Goal: Task Accomplishment & Management: Manage account settings

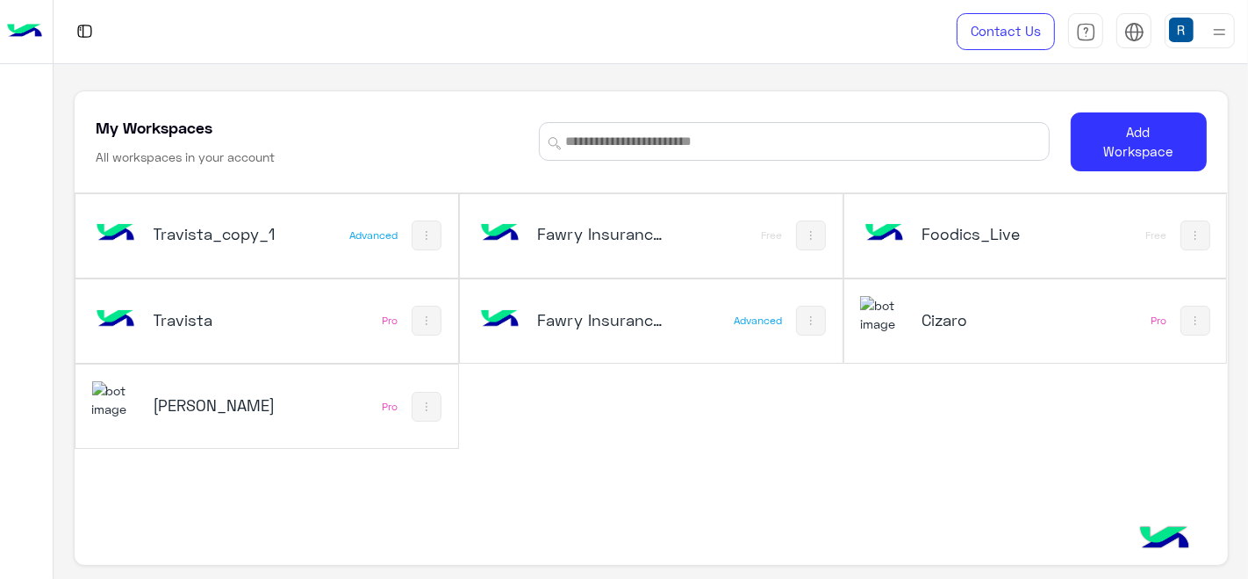
click at [554, 325] on div "Fawry Insurance Brokerage`s" at bounding box center [581, 321] width 210 height 51
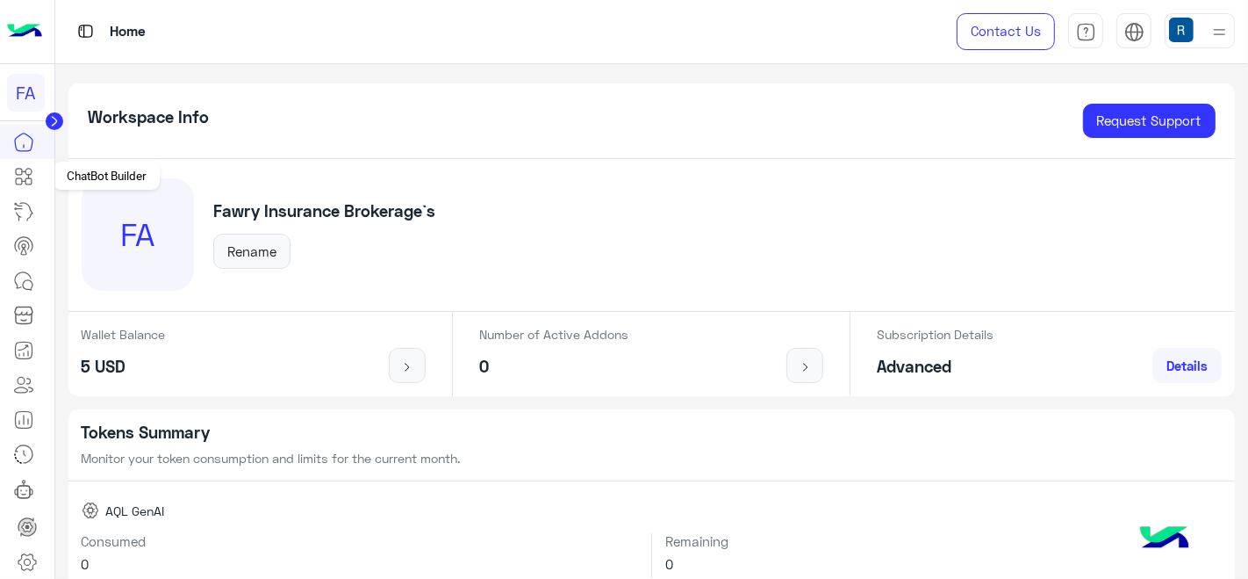
click at [30, 170] on icon at bounding box center [23, 176] width 21 height 21
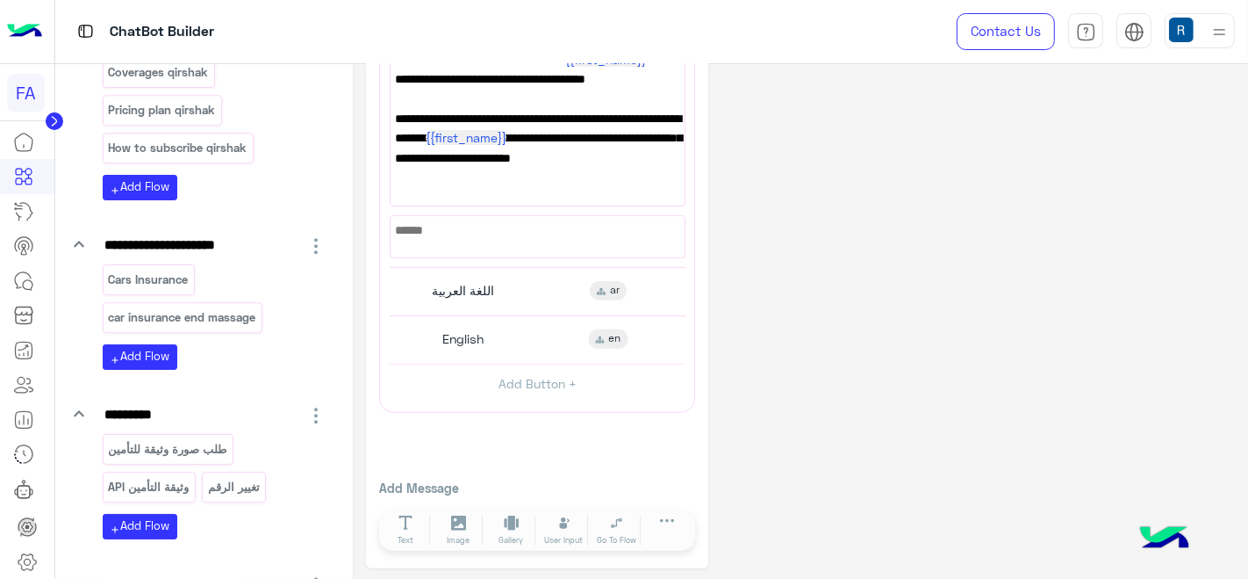
scroll to position [4291, 0]
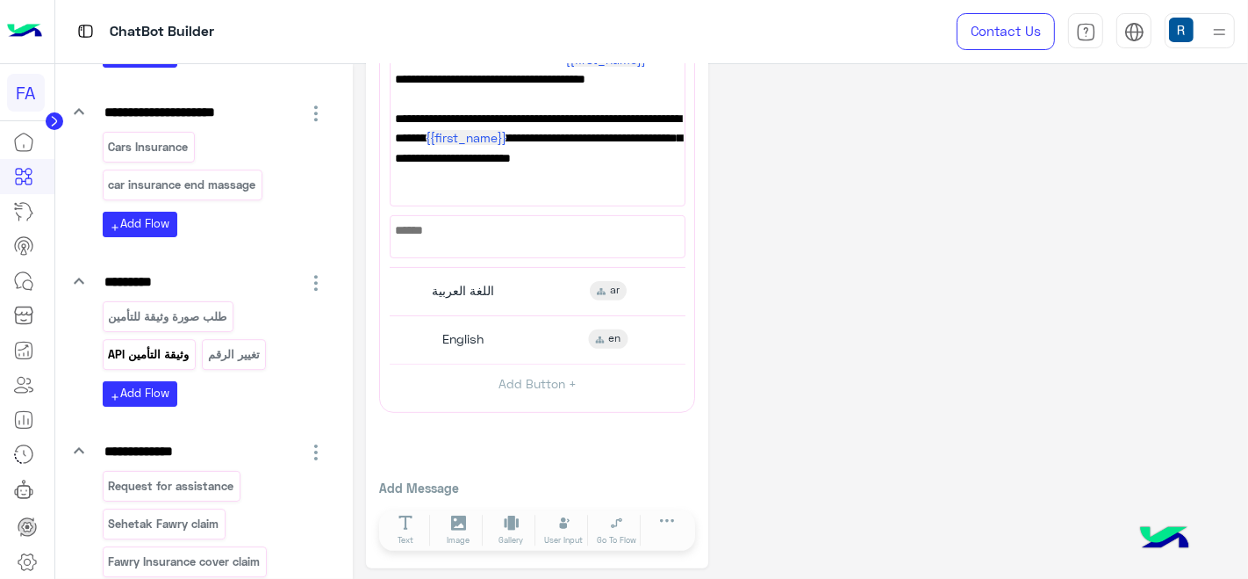
click at [145, 364] on p "API وثيقة التأمين" at bounding box center [148, 354] width 83 height 20
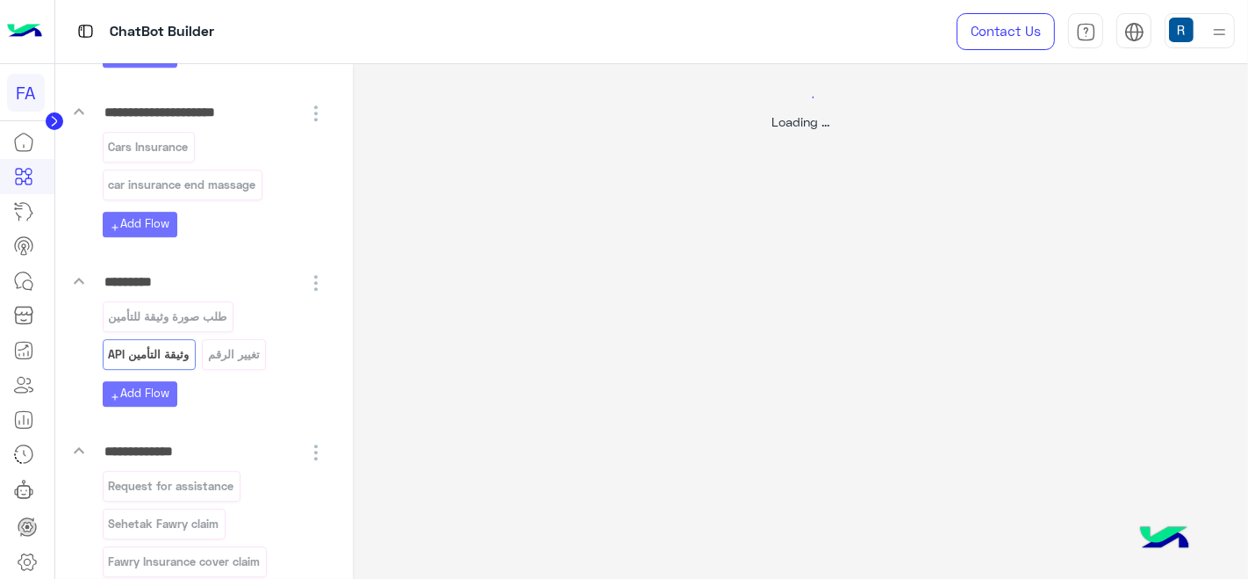
scroll to position [0, 0]
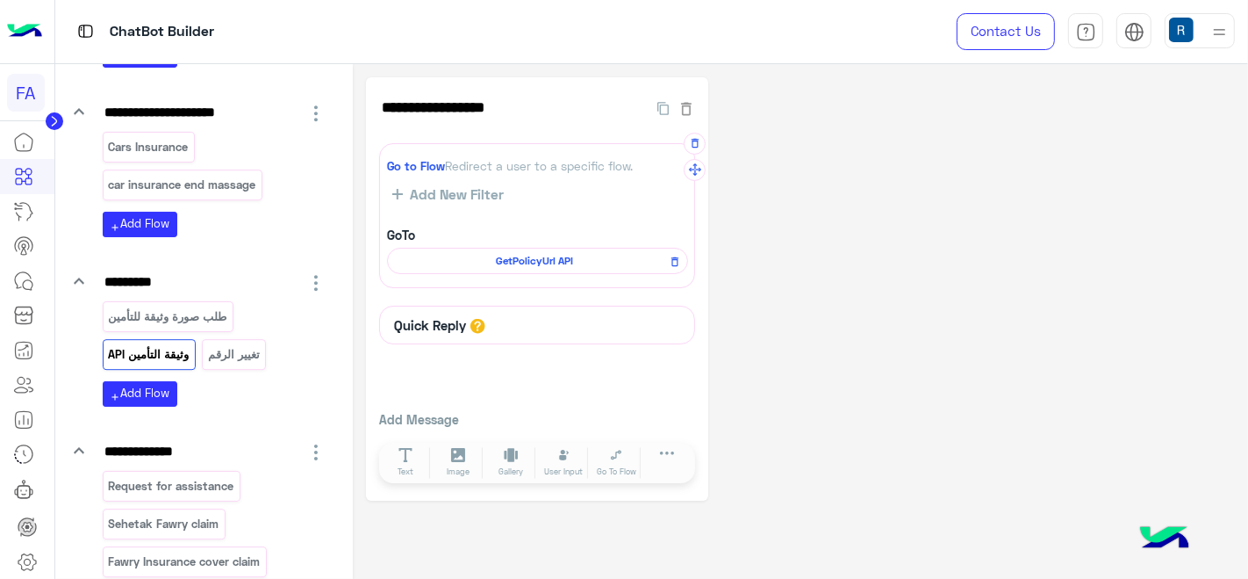
click at [501, 255] on span "GetPolicyUrl API" at bounding box center [535, 261] width 276 height 16
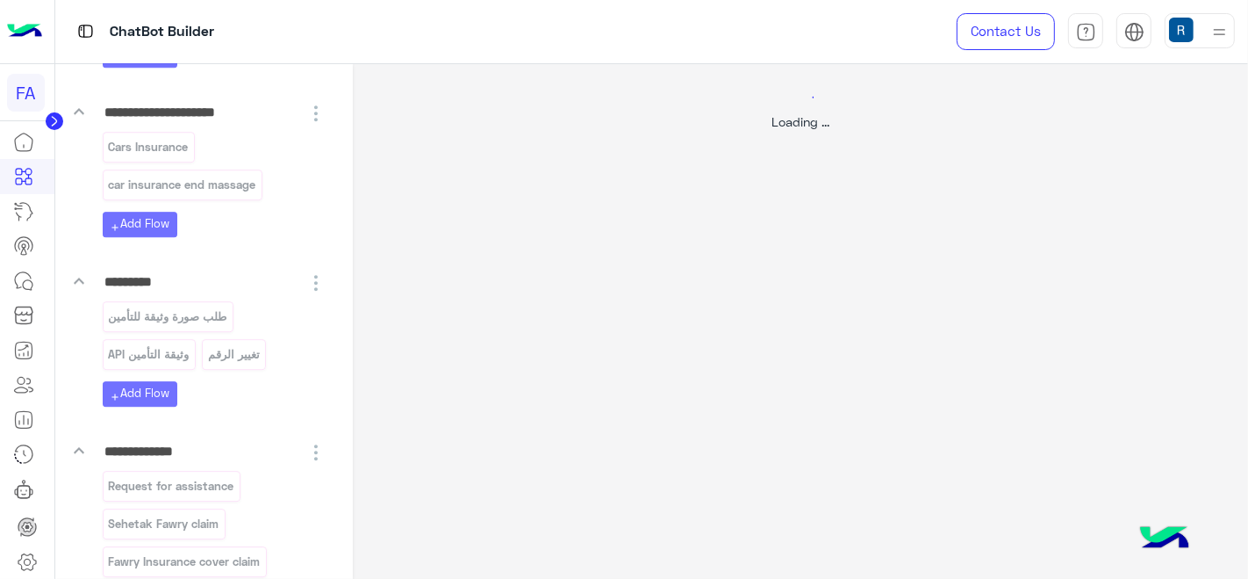
select select "*"
select select "****"
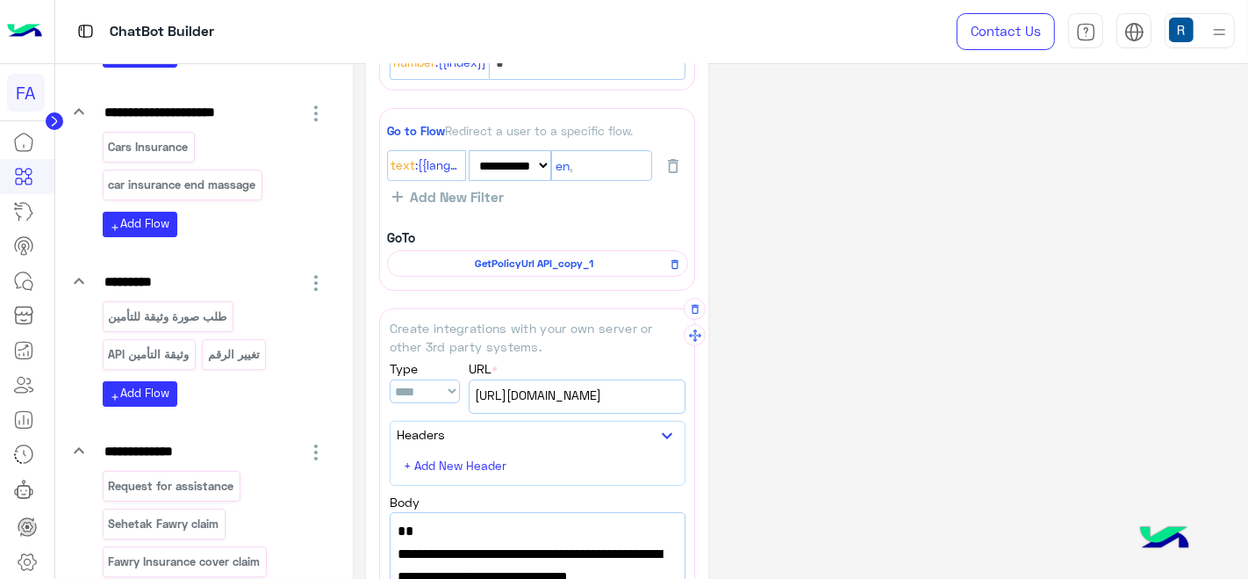
scroll to position [292, 0]
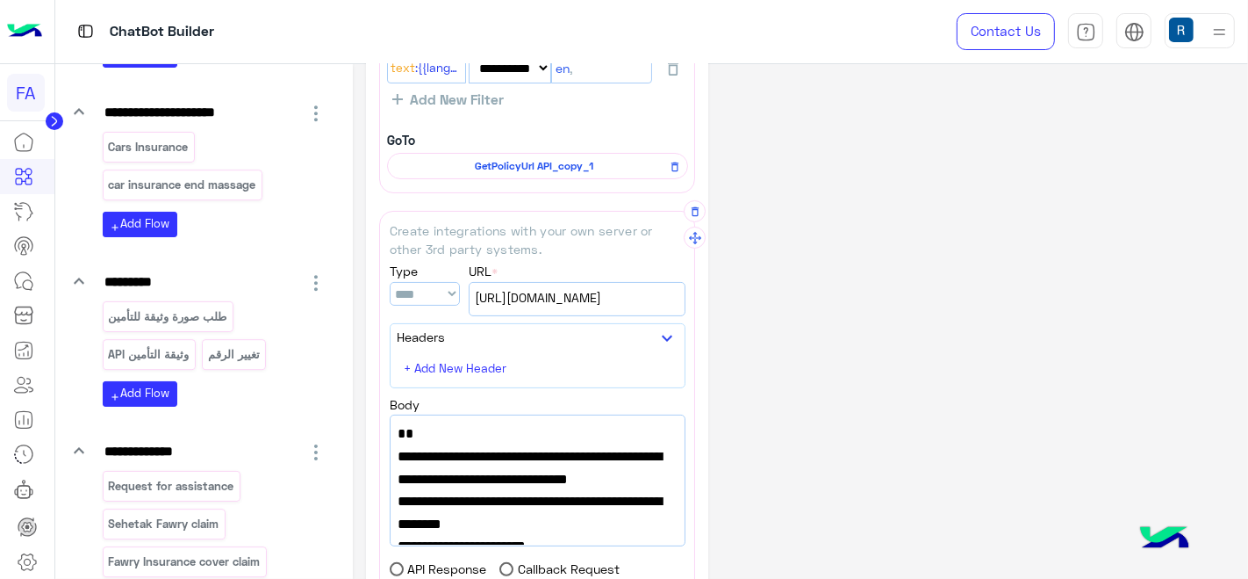
click at [539, 298] on span "[URL][DOMAIN_NAME]" at bounding box center [577, 297] width 205 height 19
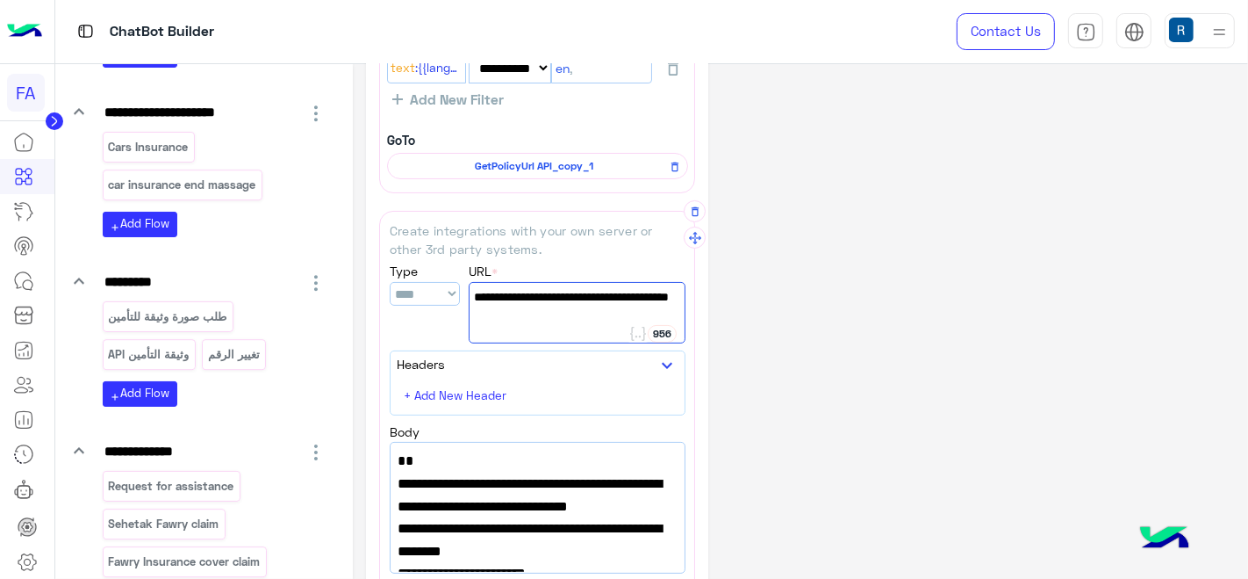
drag, startPoint x: 549, startPoint y: 318, endPoint x: 470, endPoint y: 302, distance: 80.6
click at [470, 302] on div "[URL][DOMAIN_NAME]" at bounding box center [577, 312] width 217 height 61
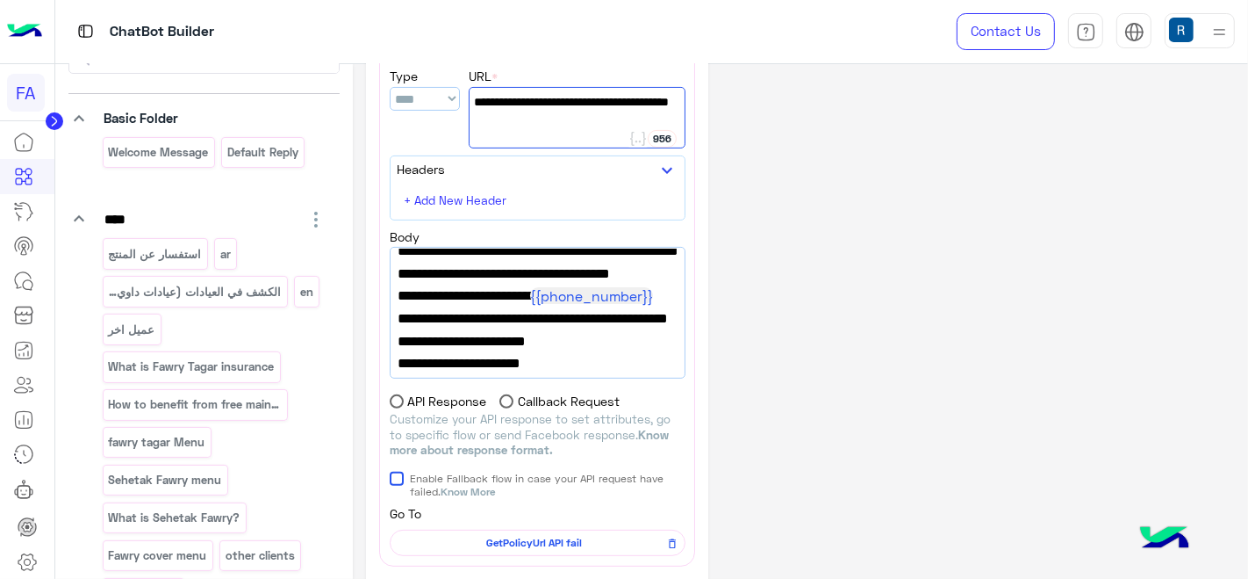
scroll to position [0, 0]
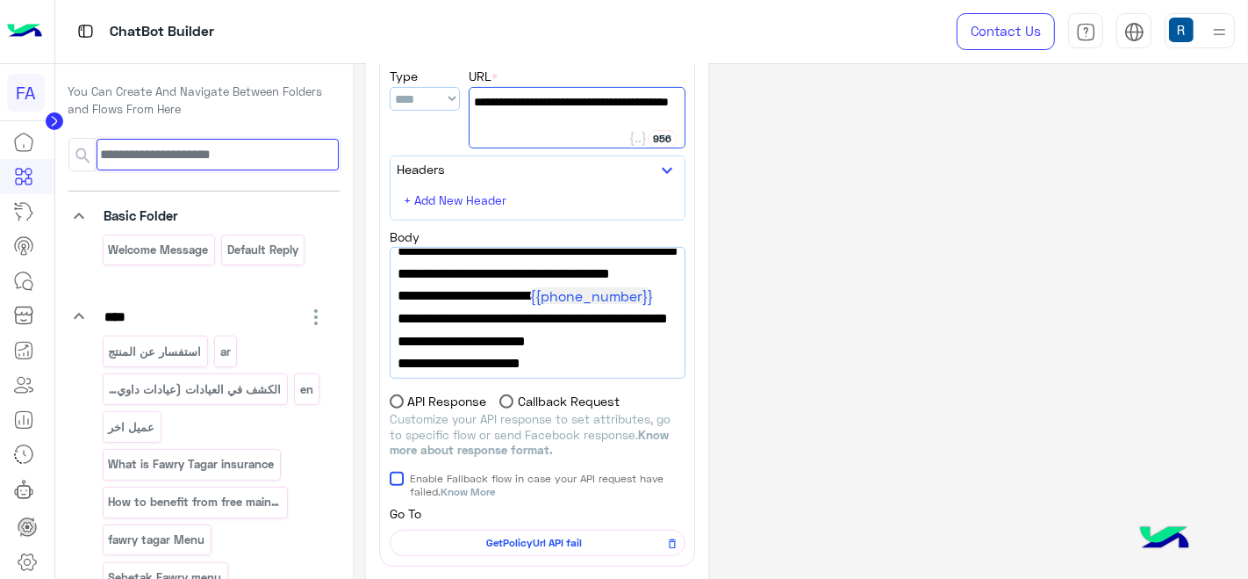
click at [197, 157] on input at bounding box center [218, 155] width 242 height 32
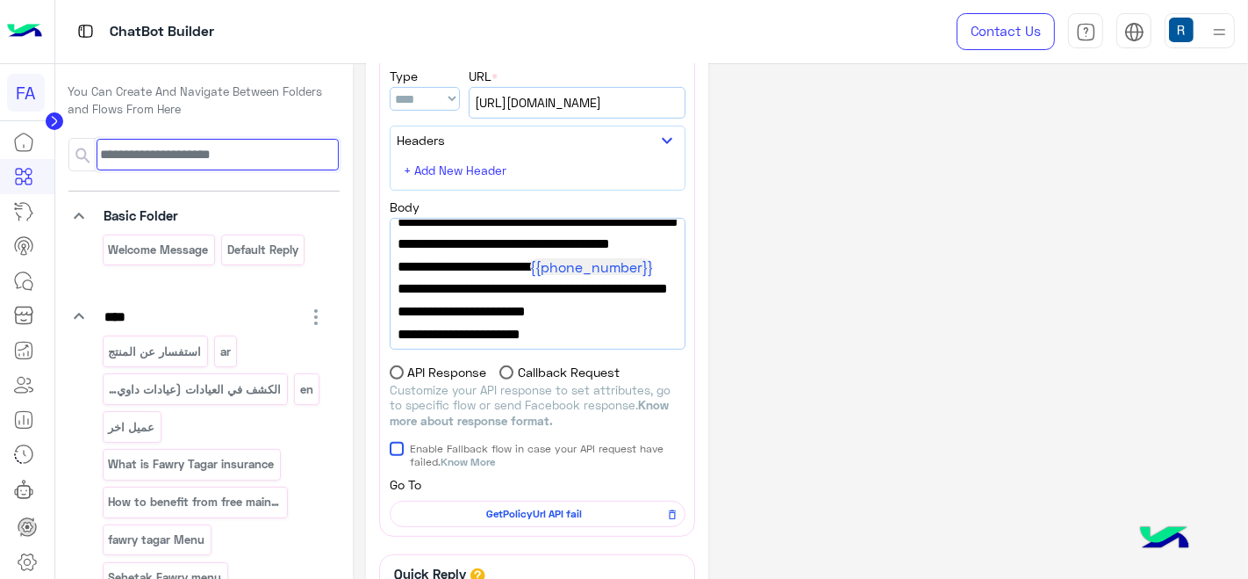
click at [197, 157] on input at bounding box center [218, 155] width 242 height 32
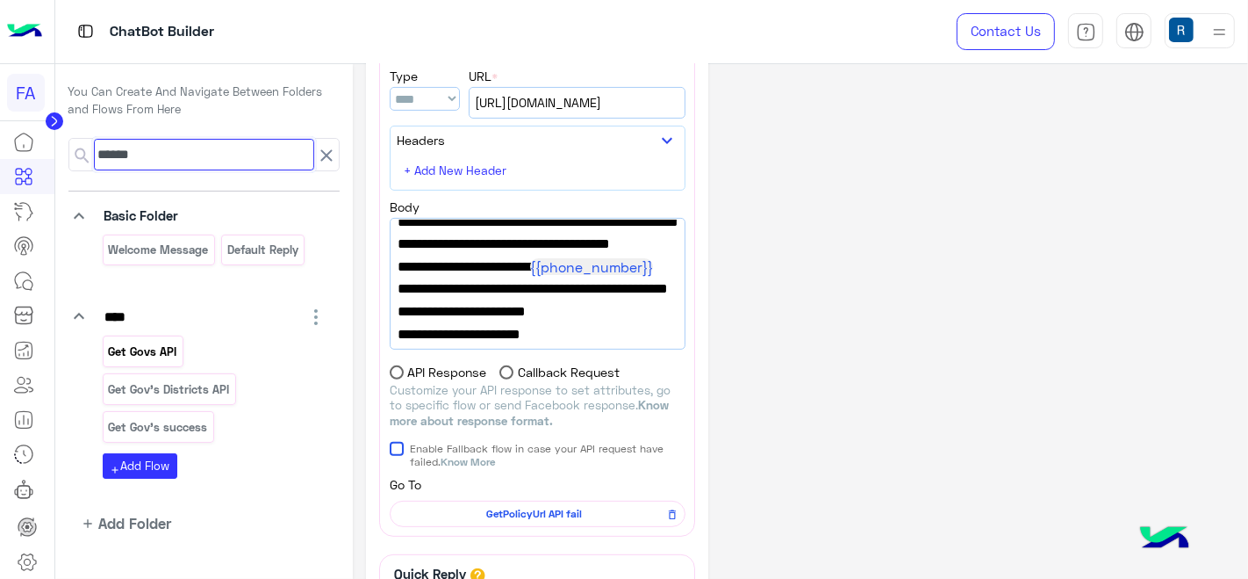
type input "******"
click at [140, 352] on p "Get Govs API" at bounding box center [142, 351] width 71 height 20
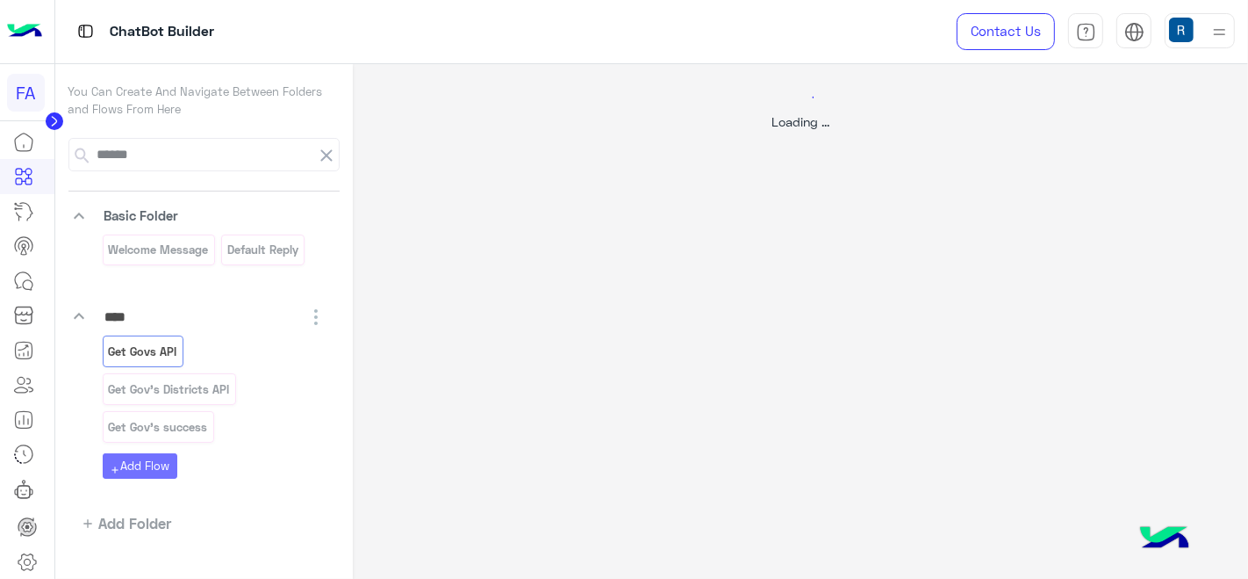
select select "****"
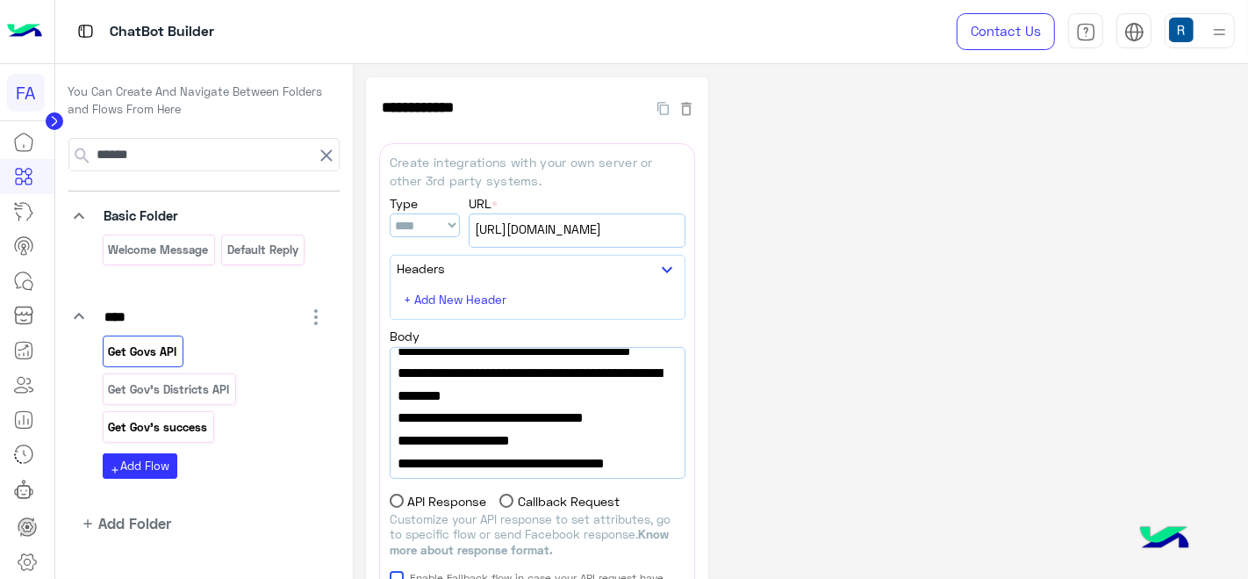
click at [154, 424] on p "Get Gov's success" at bounding box center [158, 427] width 102 height 20
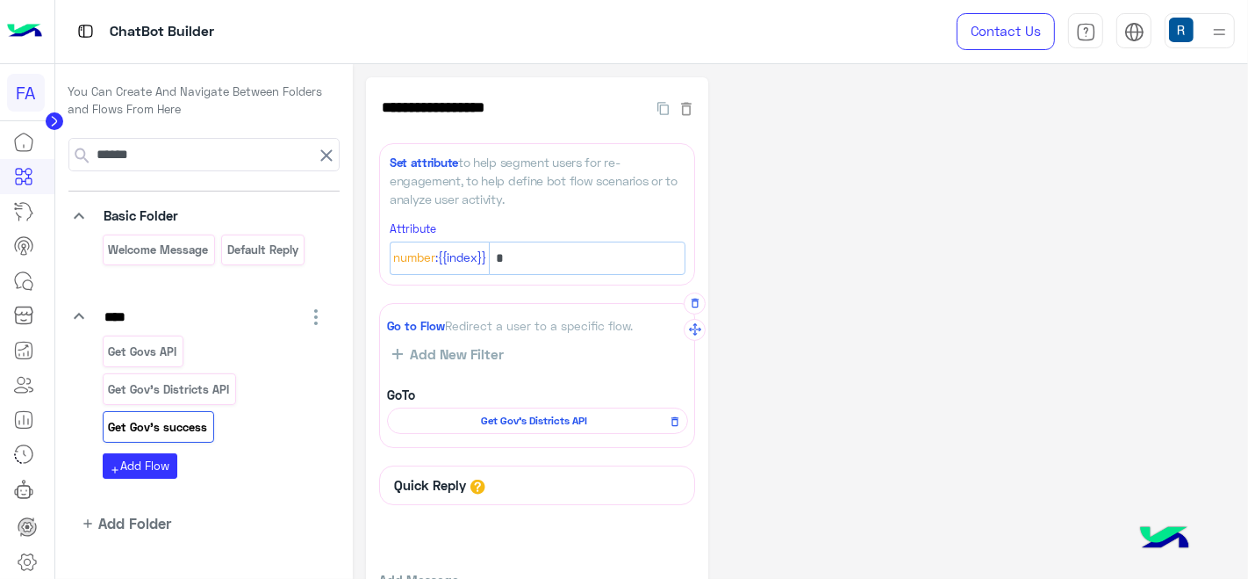
click at [522, 428] on div "Get Gov's Districts API" at bounding box center [537, 420] width 301 height 26
click at [525, 420] on span "Get Gov's Districts API" at bounding box center [535, 421] width 276 height 16
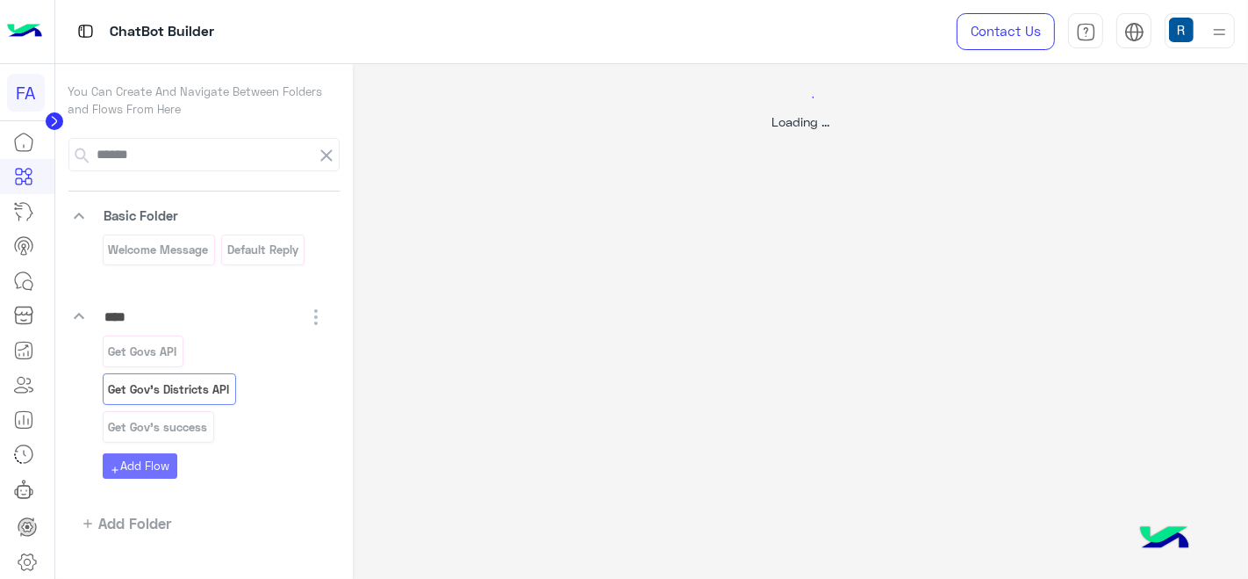
select select "****"
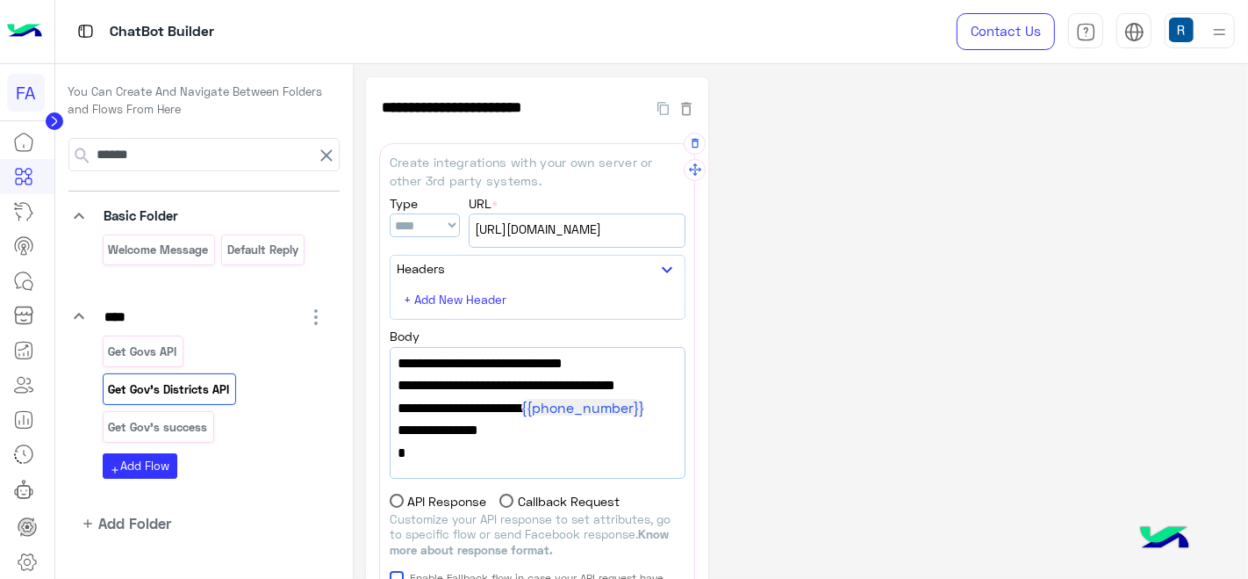
click at [577, 397] on span ""district_attribute_name":"district"," at bounding box center [538, 385] width 280 height 23
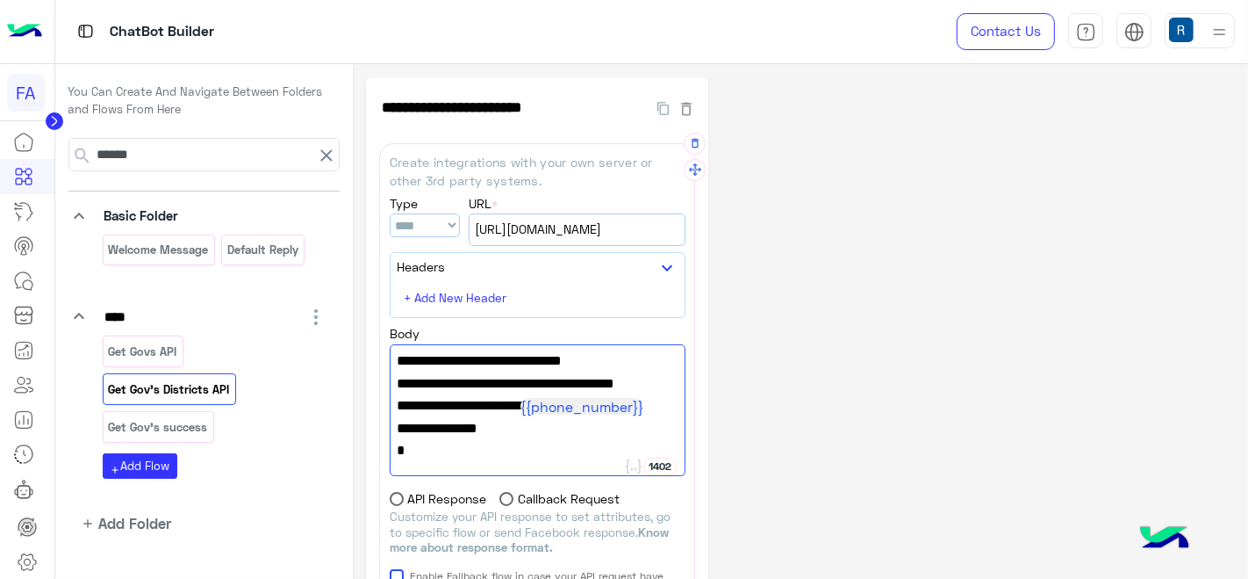
click at [572, 230] on span "[URL][DOMAIN_NAME]" at bounding box center [577, 228] width 205 height 19
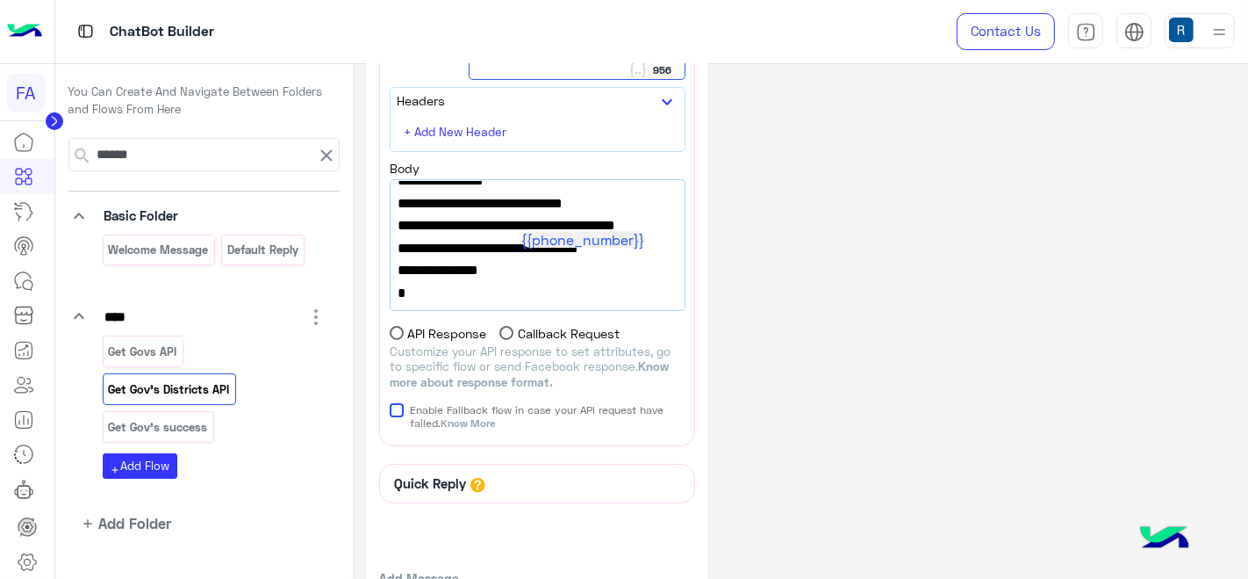
scroll to position [429, 0]
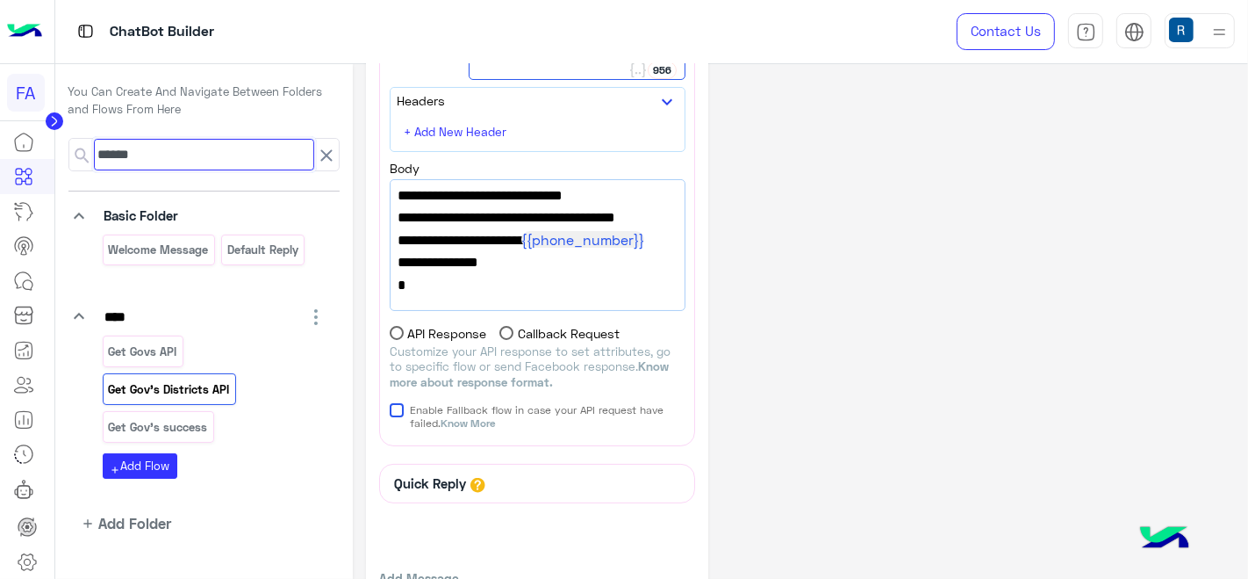
click at [202, 147] on input "******" at bounding box center [203, 155] width 219 height 32
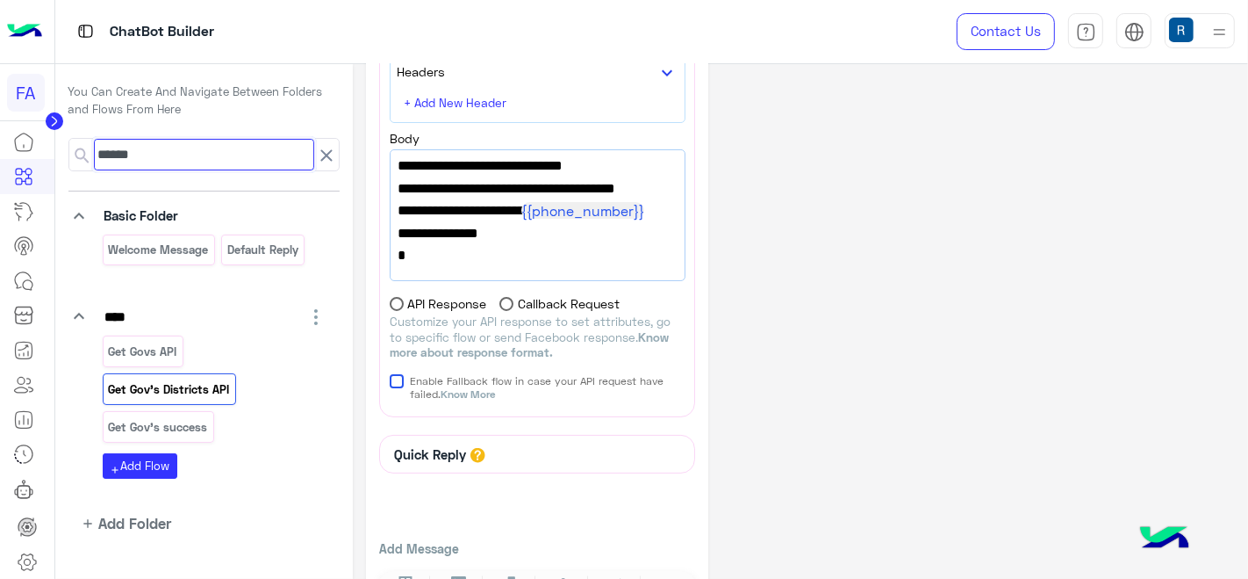
click at [202, 147] on input "******" at bounding box center [203, 155] width 219 height 32
paste input "**********"
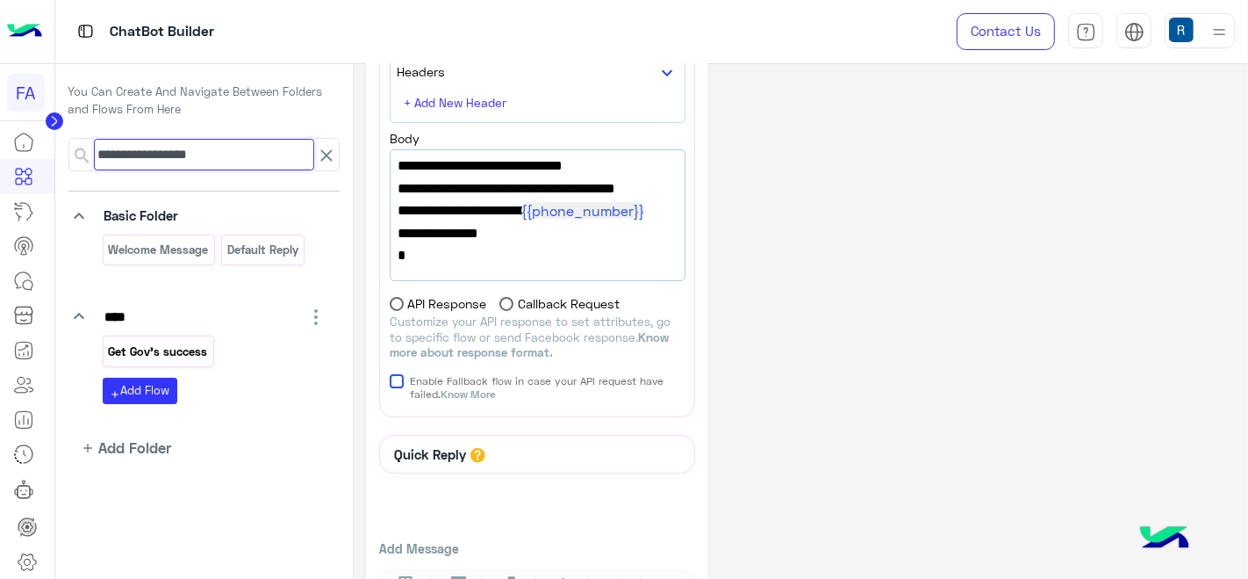
type input "**********"
click at [158, 346] on p "Get Gov's success" at bounding box center [158, 351] width 102 height 20
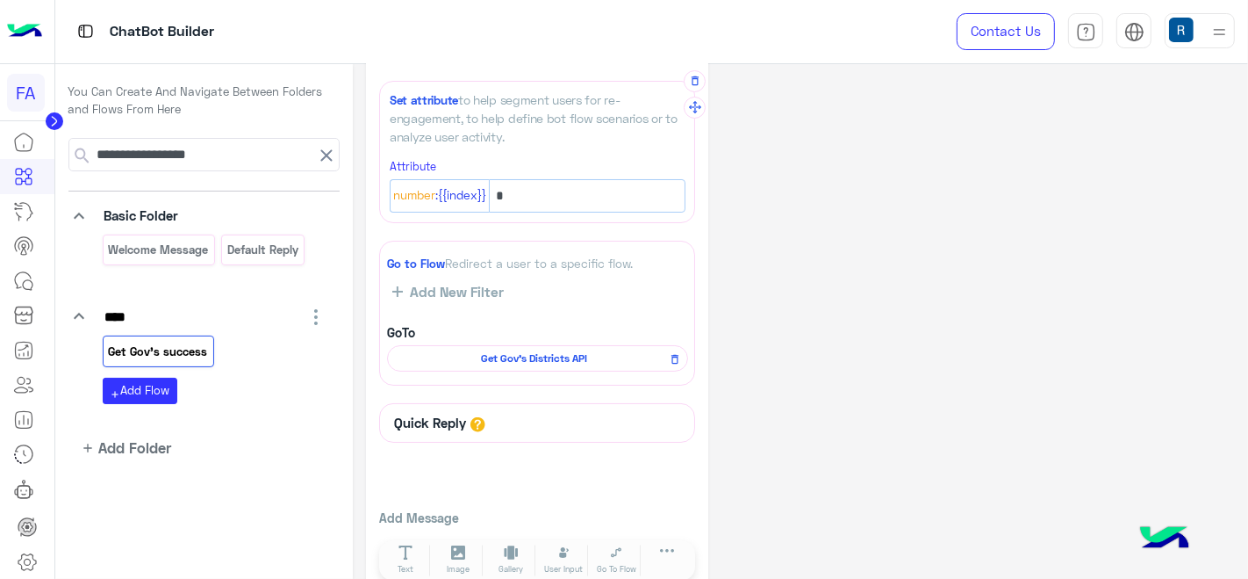
scroll to position [92, 0]
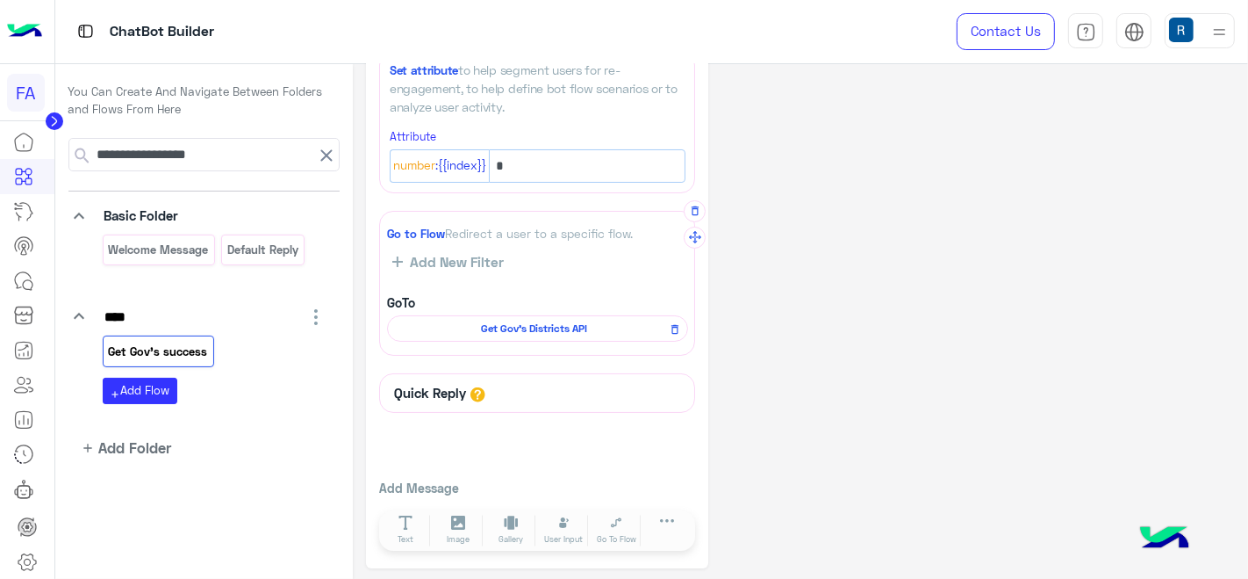
click at [503, 329] on span "Get Gov's Districts API" at bounding box center [535, 328] width 276 height 16
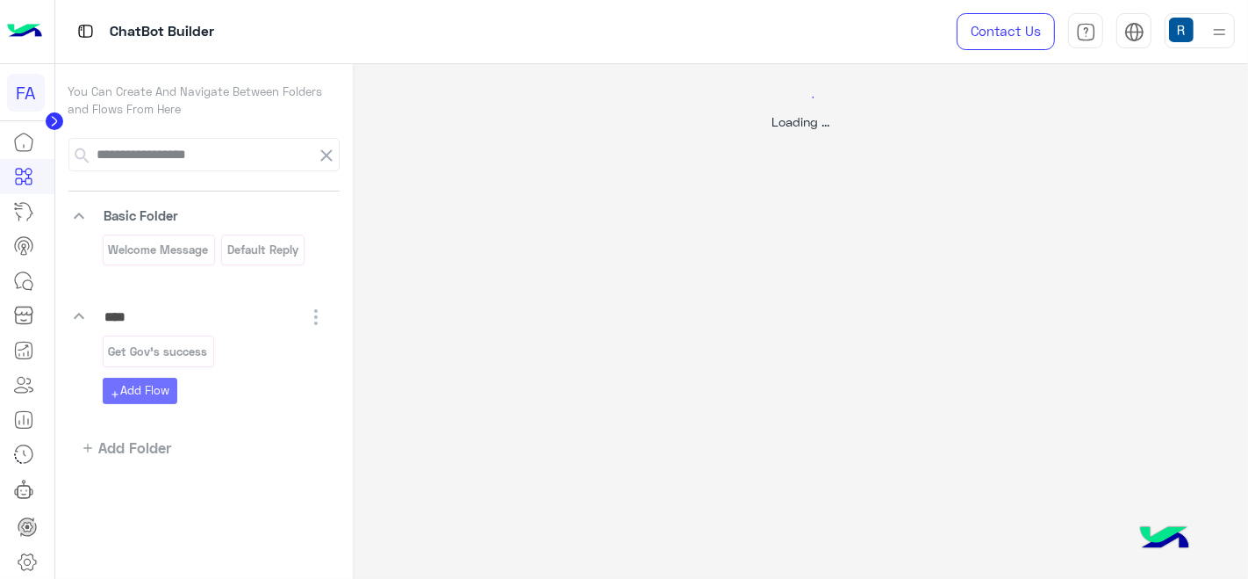
select select "****"
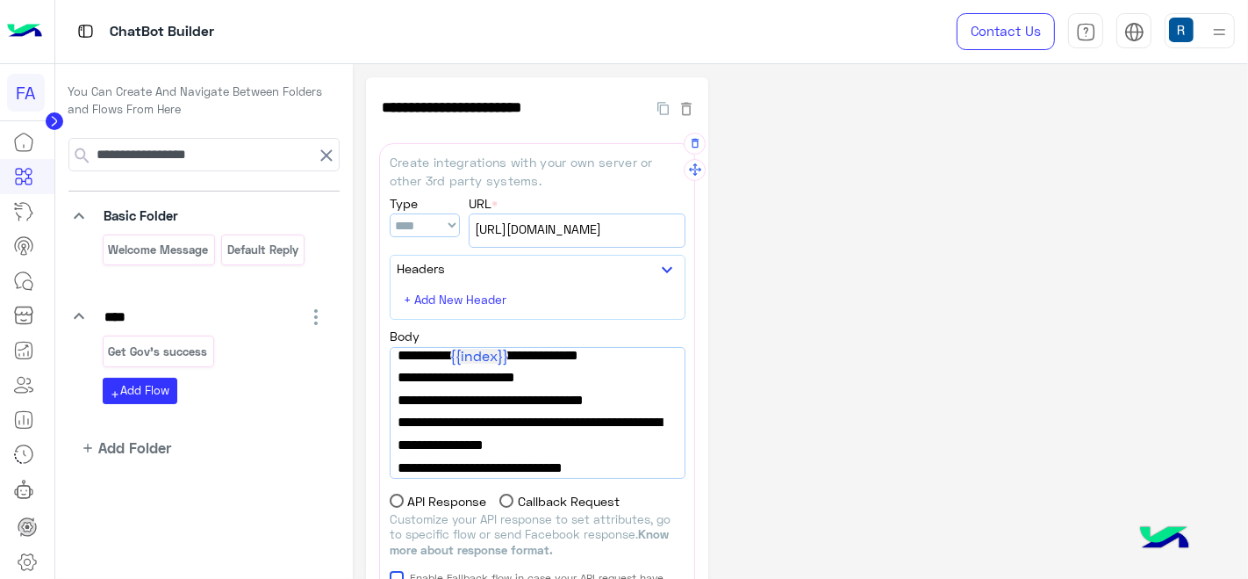
scroll to position [234, 0]
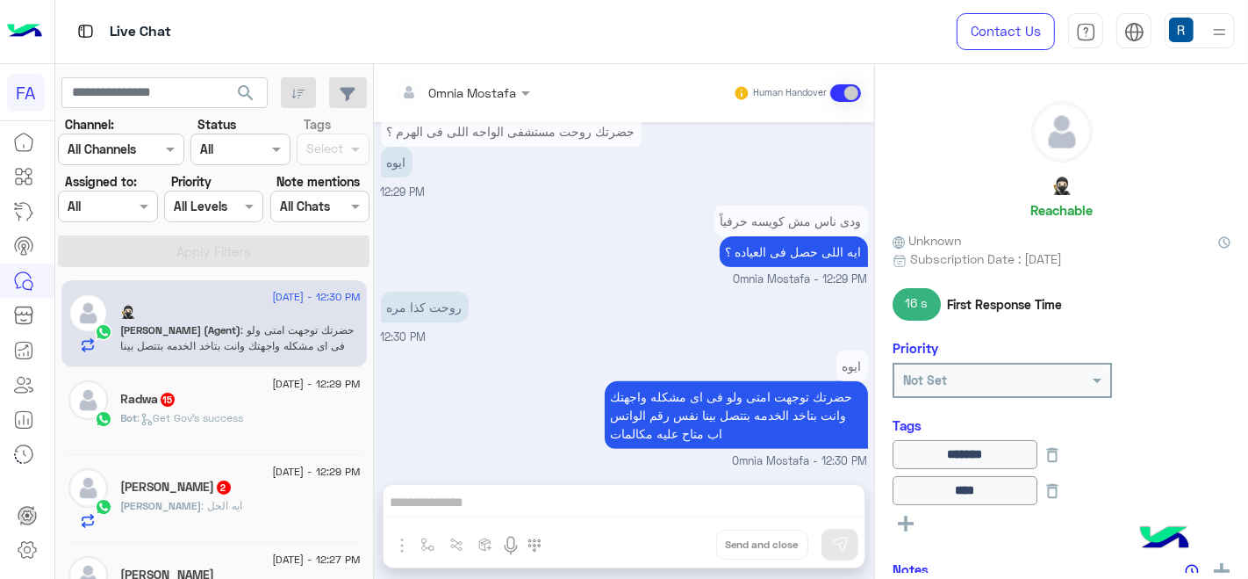
click at [272, 381] on span "3 September - 12:29 PM" at bounding box center [316, 384] width 88 height 16
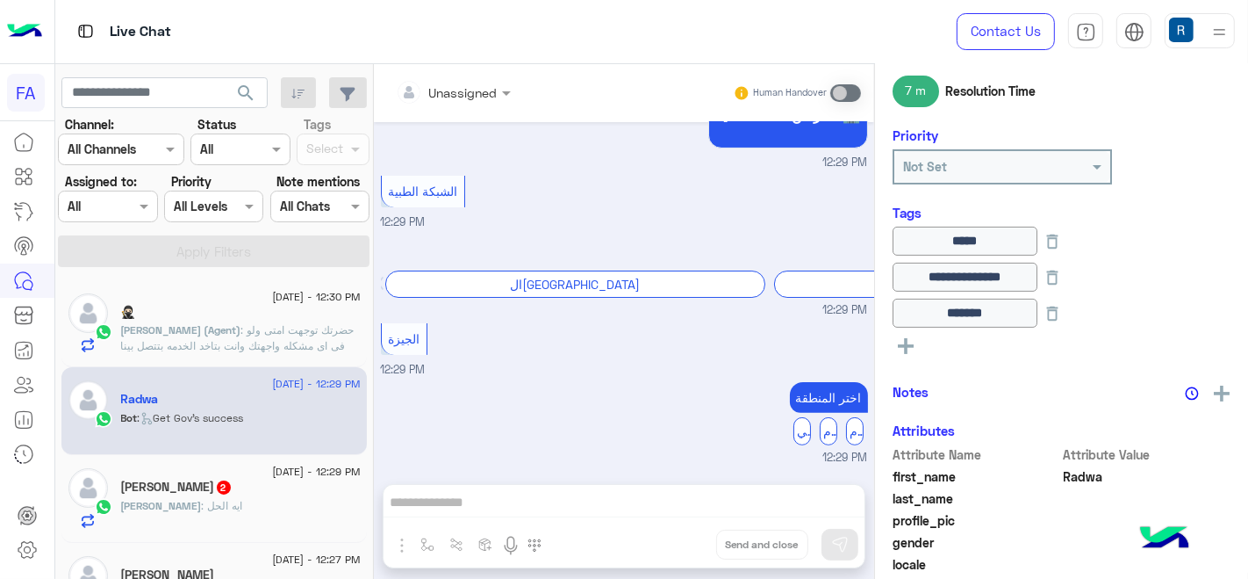
scroll to position [564, 0]
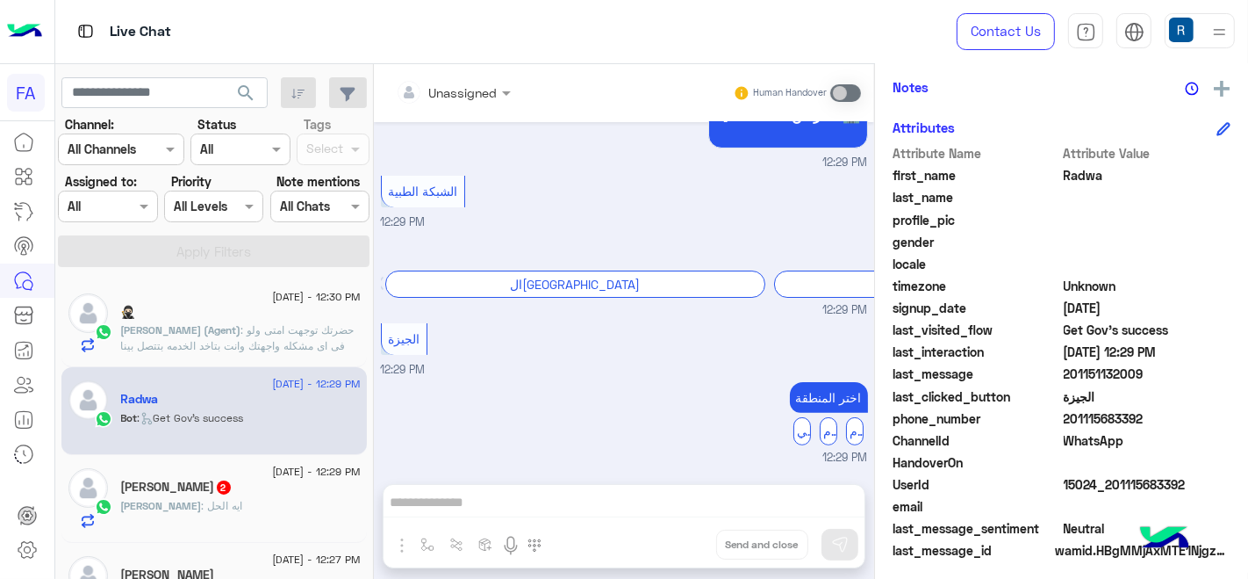
click at [1135, 330] on span "Get Gov's success" at bounding box center [1148, 329] width 168 height 18
copy span "Get Gov's success"
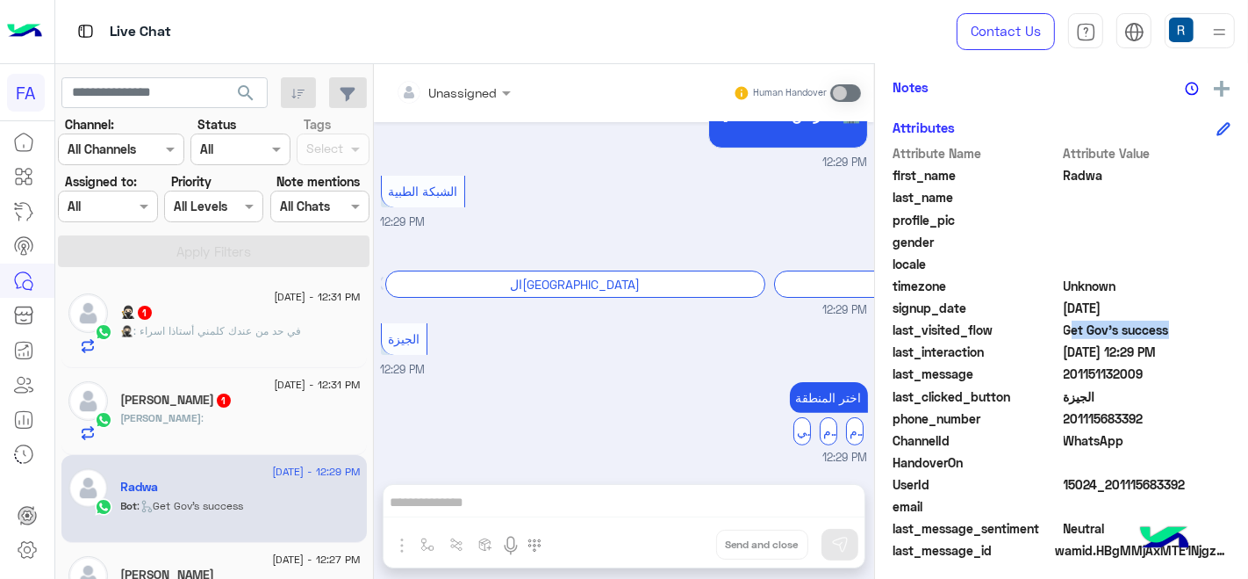
click at [1218, 127] on icon at bounding box center [1223, 129] width 11 height 11
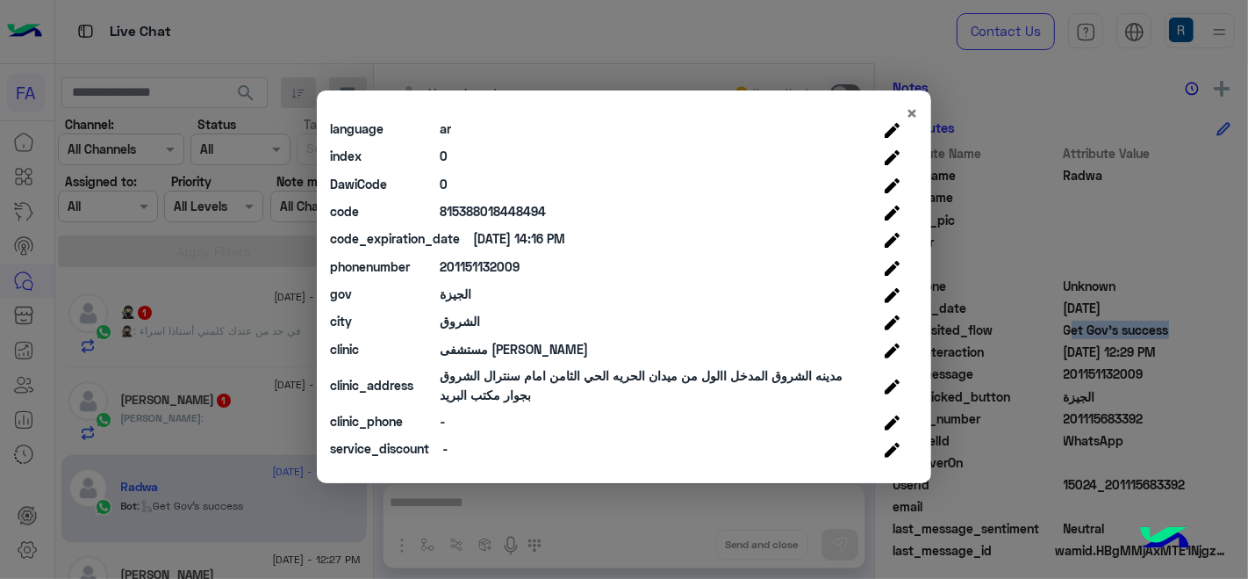
scroll to position [569, 0]
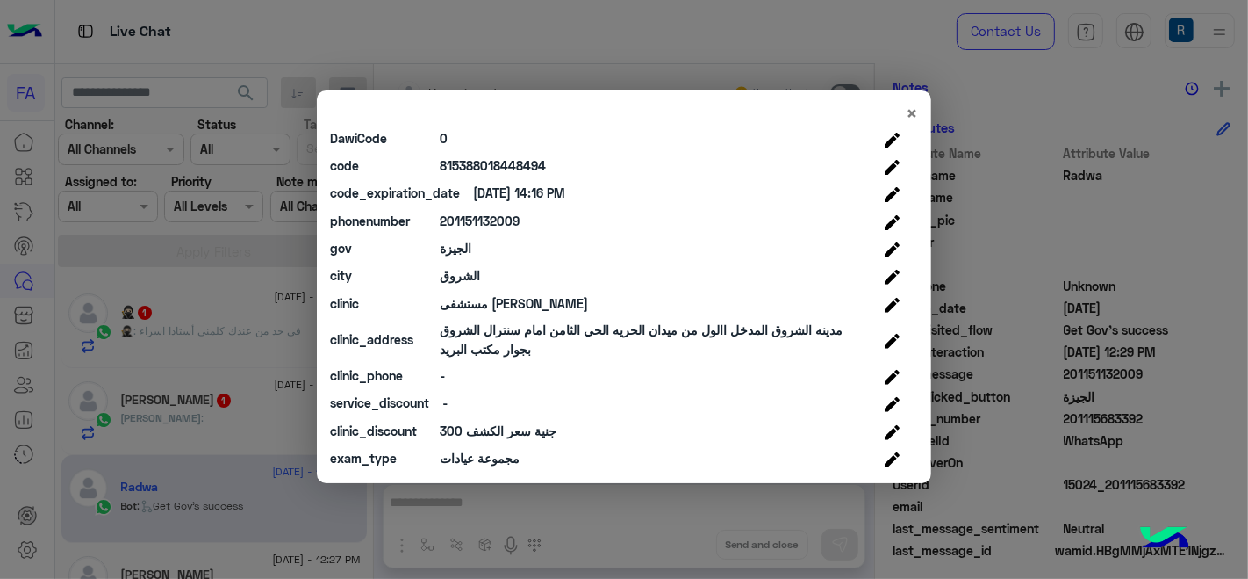
click at [464, 247] on div "الجيزة" at bounding box center [456, 248] width 32 height 18
copy div "الجيزة"
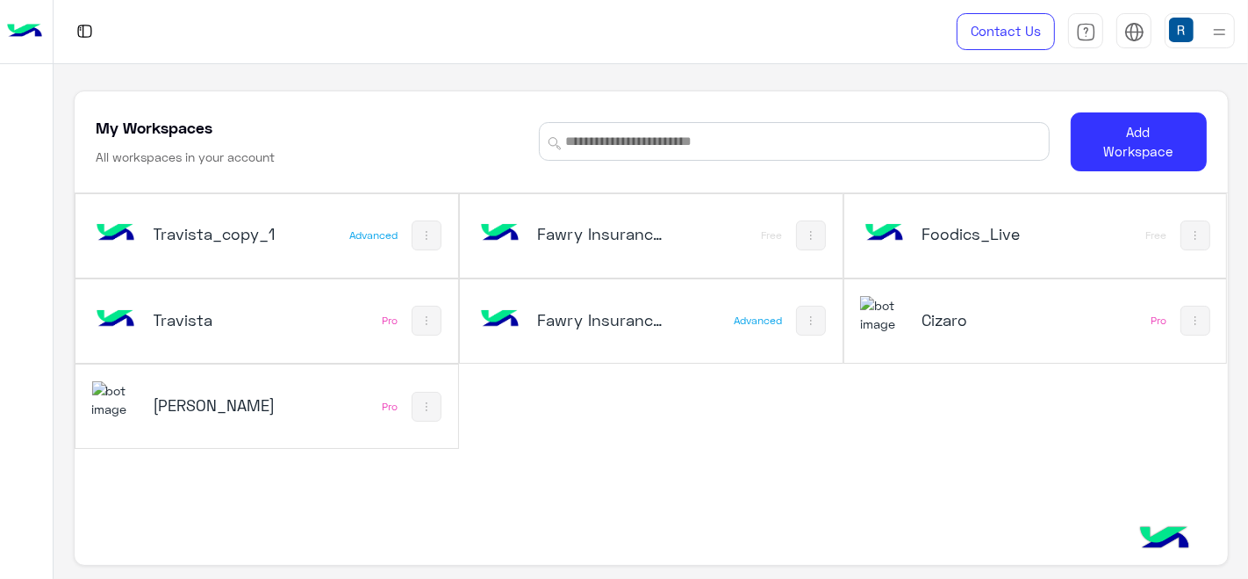
click at [263, 414] on div "[PERSON_NAME]" at bounding box center [197, 406] width 210 height 51
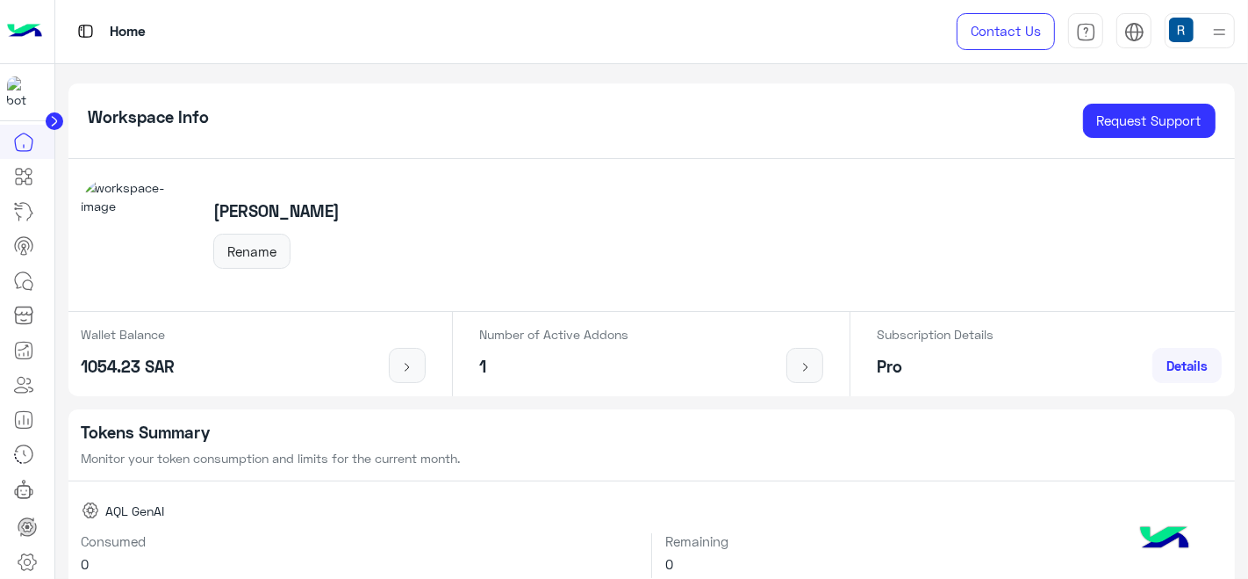
click at [61, 116] on circle at bounding box center [55, 121] width 18 height 18
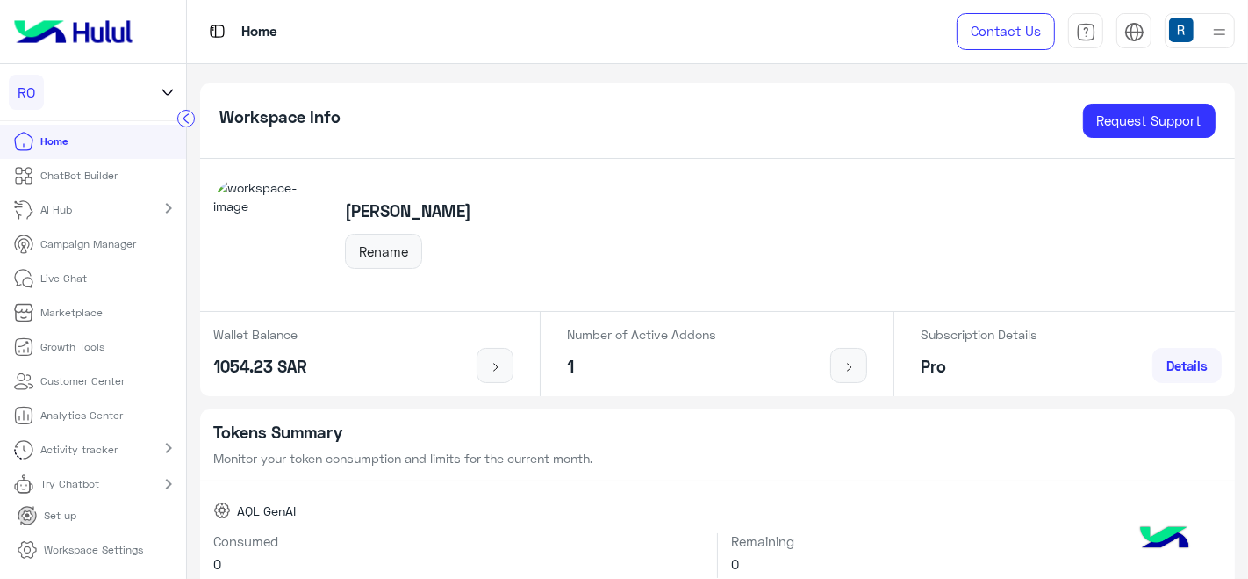
click at [166, 82] on icon at bounding box center [167, 92] width 19 height 21
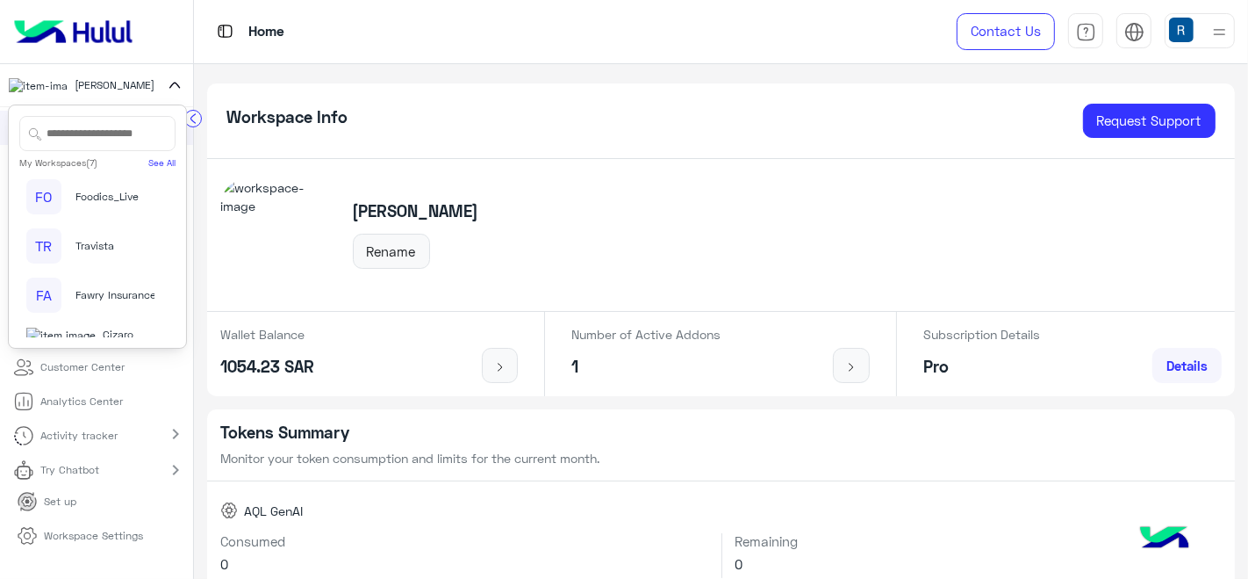
scroll to position [70, 0]
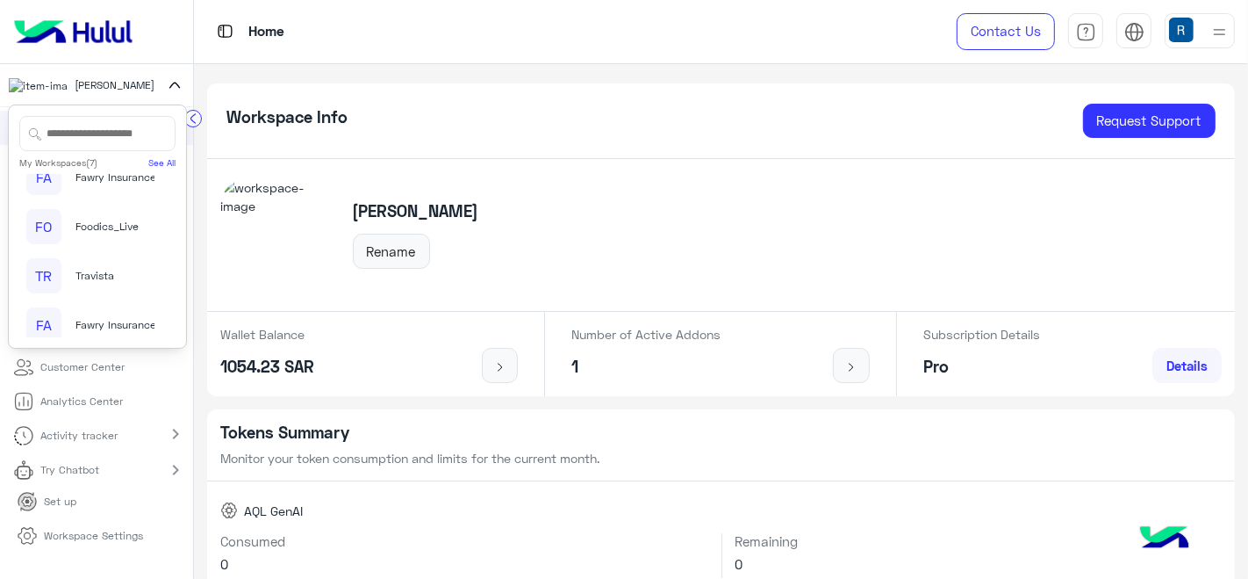
click at [86, 325] on span "Fawry Insurance Brokerage`s" at bounding box center [146, 325] width 142 height 16
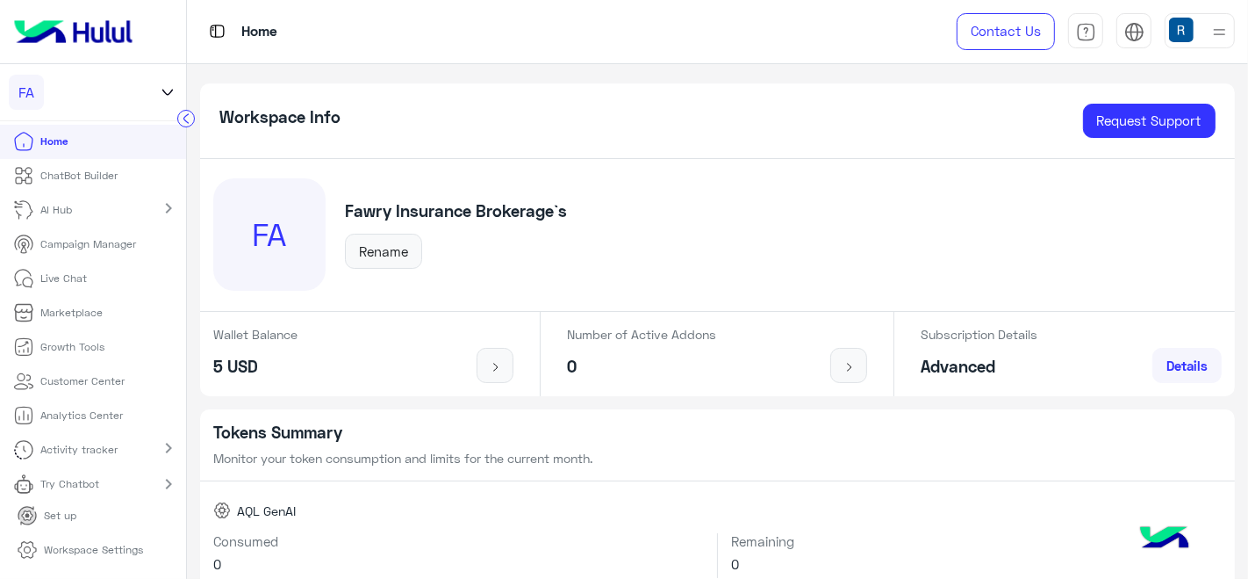
click at [68, 13] on img at bounding box center [73, 31] width 133 height 37
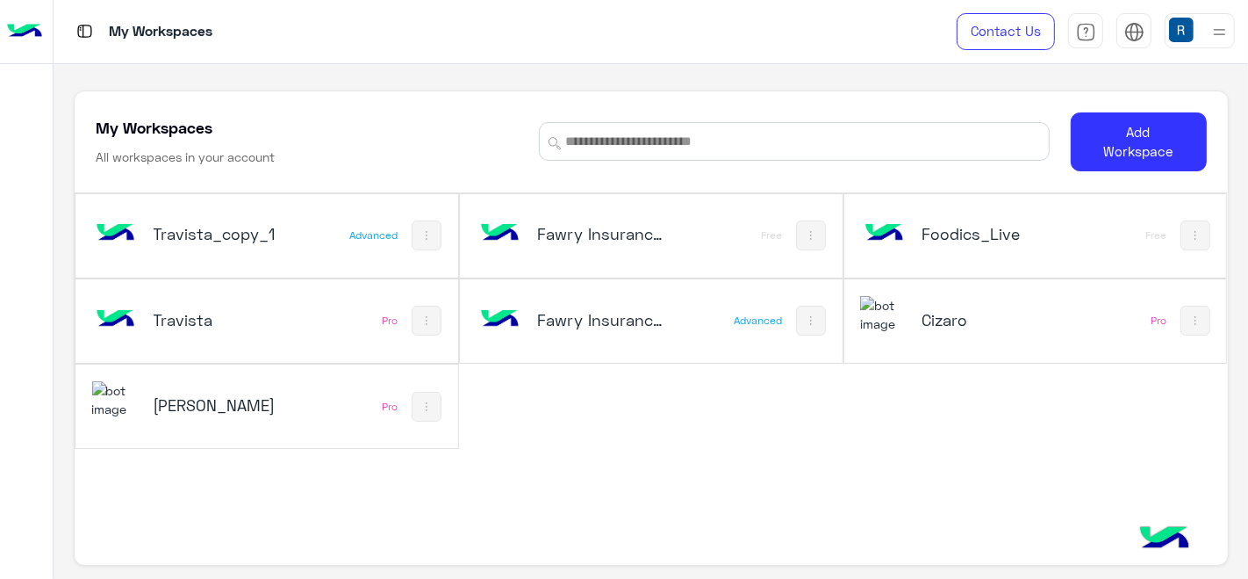
click at [804, 313] on img at bounding box center [811, 320] width 14 height 14
click at [705, 320] on div at bounding box center [624, 289] width 1248 height 579
click at [537, 317] on h5 "Fawry Insurance Brokerage`s" at bounding box center [600, 319] width 126 height 21
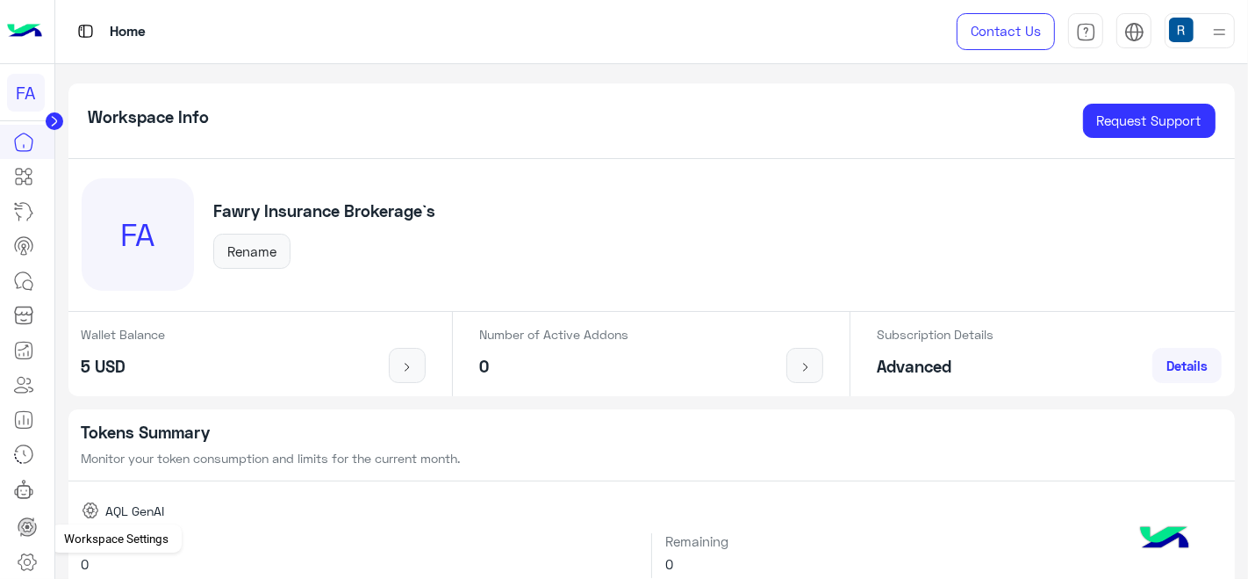
click at [25, 560] on icon at bounding box center [27, 561] width 21 height 21
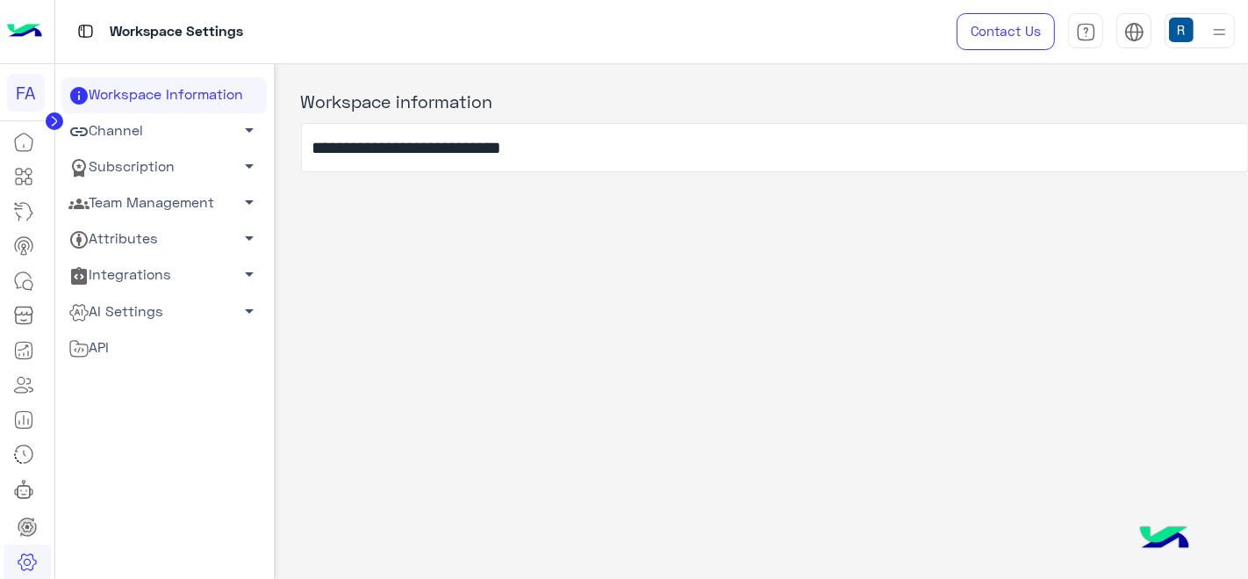
click at [145, 202] on link "Team Management arrow_drop_down" at bounding box center [163, 203] width 205 height 36
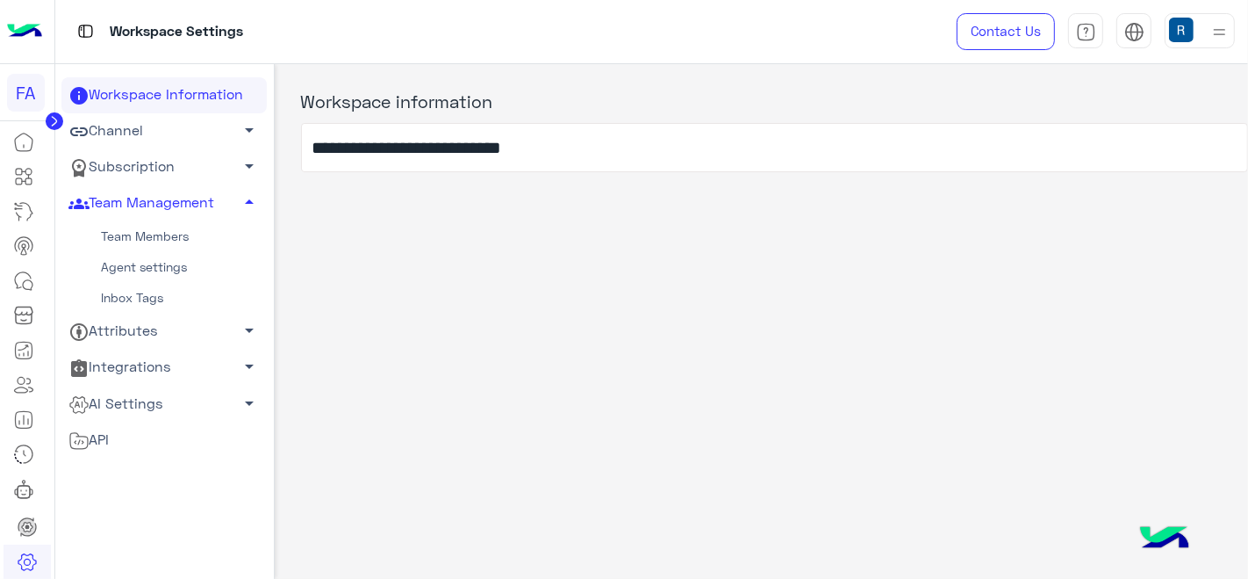
click at [151, 229] on link "Team Members" at bounding box center [163, 236] width 205 height 31
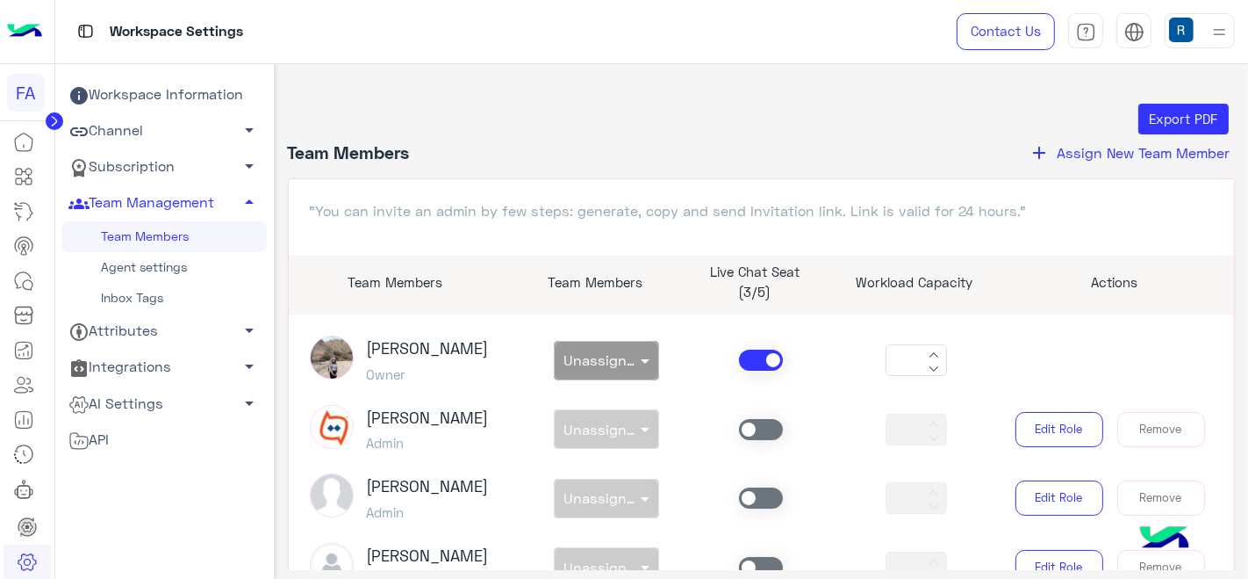
click at [1090, 158] on span "Assign New Team Member" at bounding box center [1143, 152] width 173 height 17
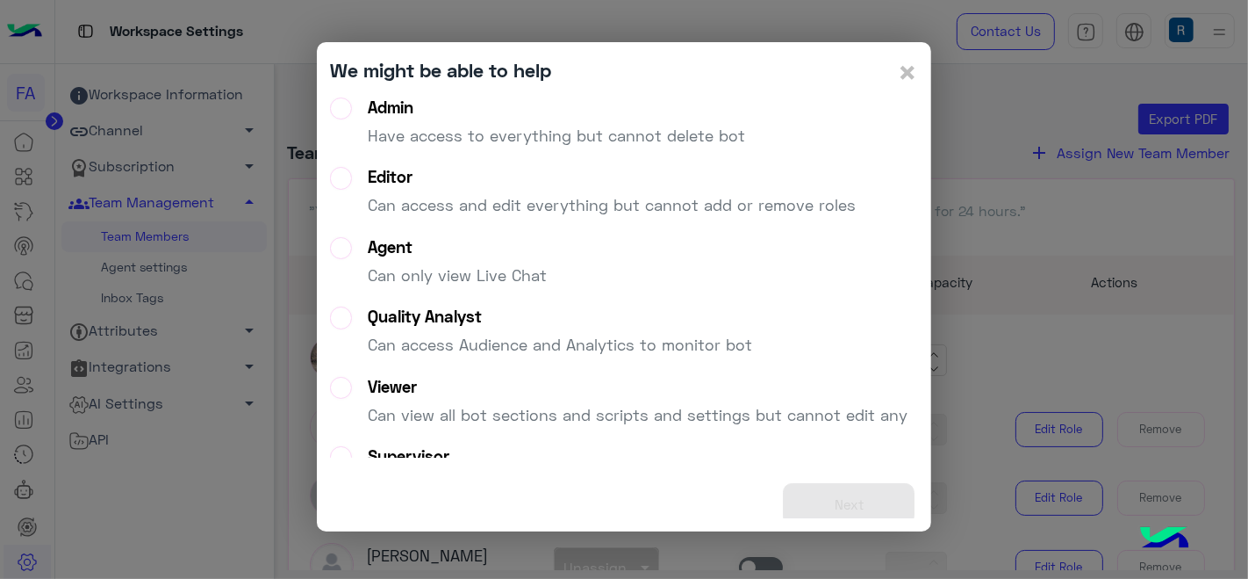
click at [474, 134] on p "Have access to everything but cannot delete bot" at bounding box center [556, 136] width 377 height 24
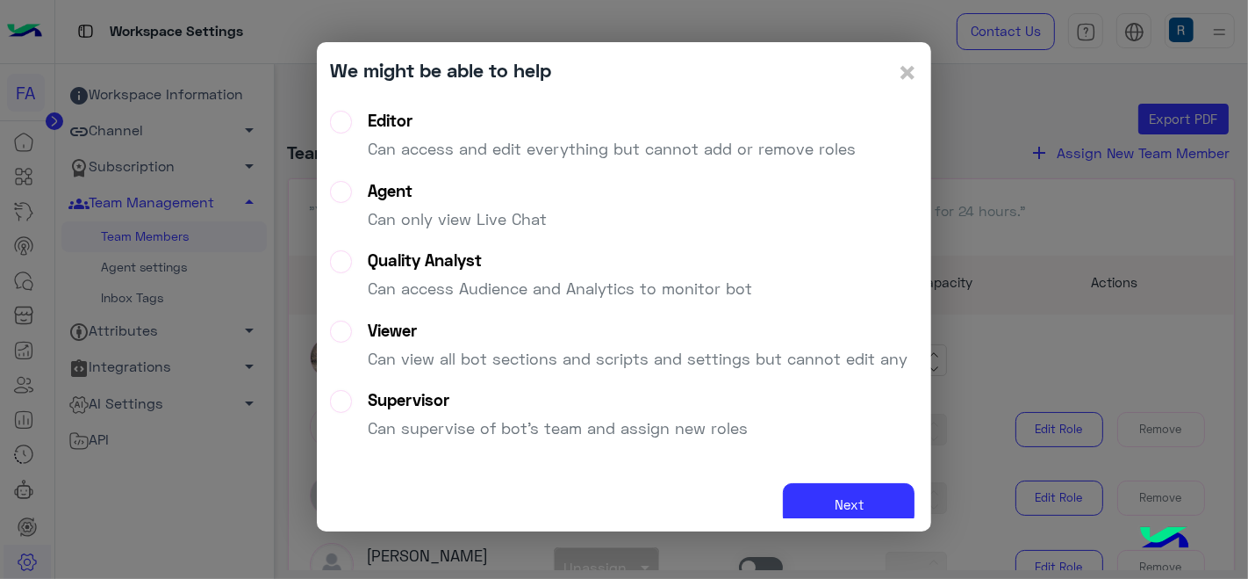
scroll to position [152, 0]
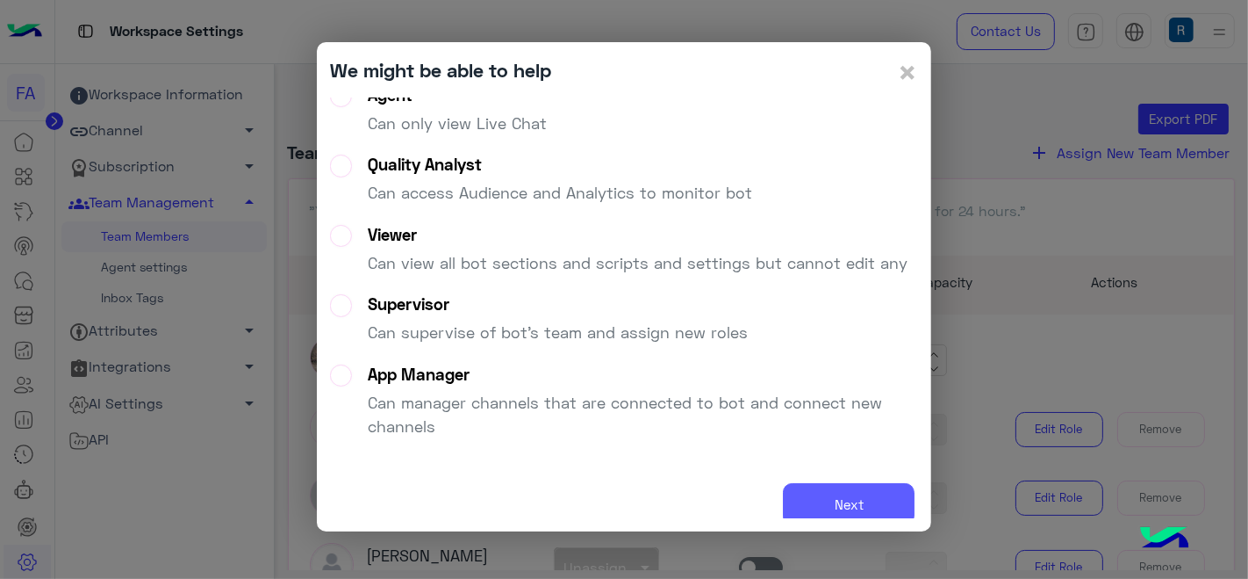
click at [812, 503] on button "Next" at bounding box center [849, 504] width 132 height 43
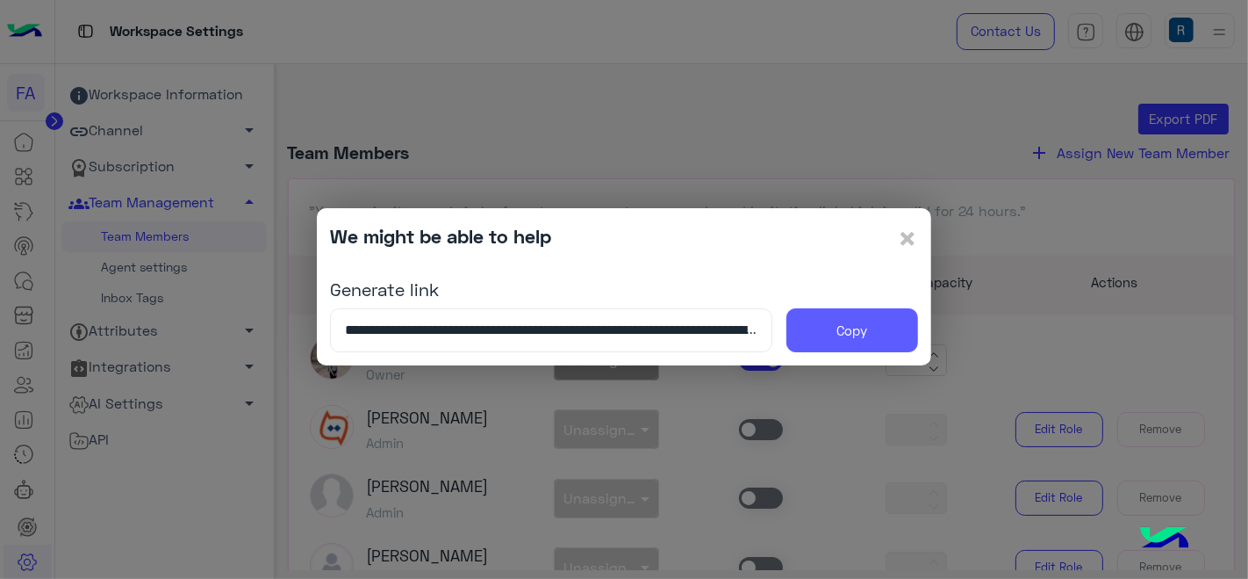
click at [826, 322] on button "Copy" at bounding box center [853, 330] width 132 height 44
click at [897, 231] on span "×" at bounding box center [907, 238] width 21 height 40
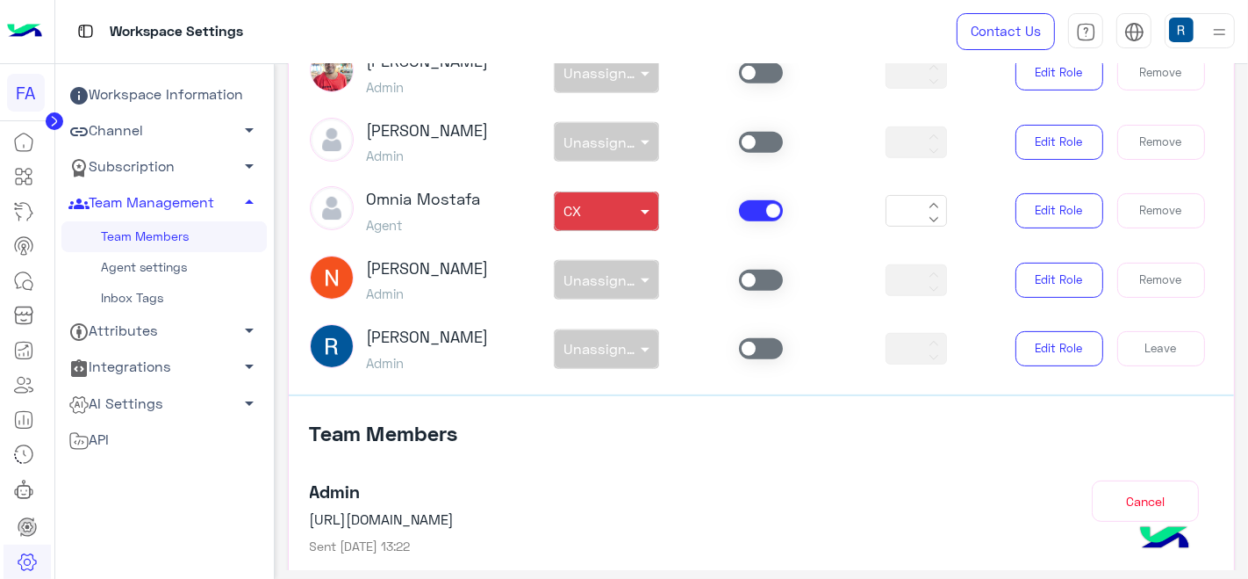
scroll to position [390, 0]
